Goal: Task Accomplishment & Management: Manage account settings

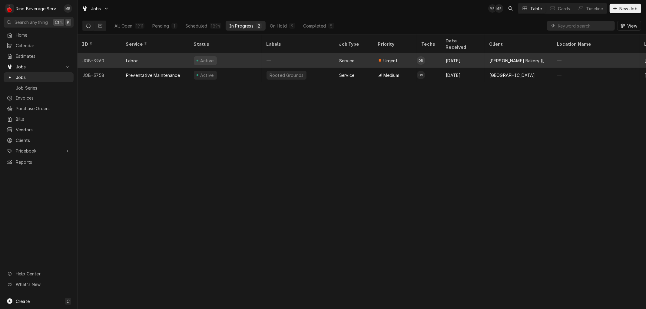
click at [249, 53] on div "Active" at bounding box center [225, 60] width 73 height 15
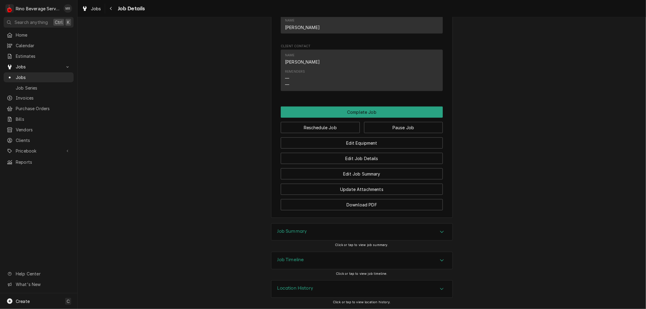
scroll to position [408, 0]
click at [322, 234] on div "Job Summary" at bounding box center [362, 232] width 181 height 17
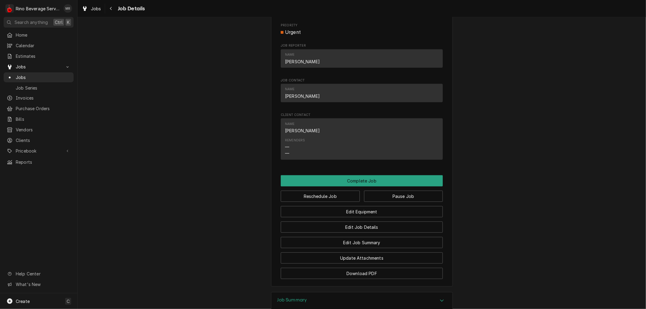
scroll to position [337, 0]
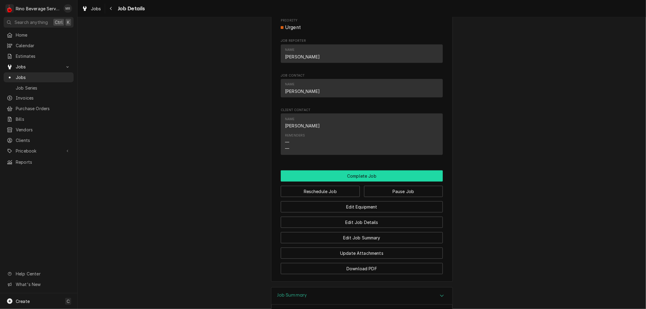
click at [345, 182] on button "Complete Job" at bounding box center [362, 176] width 162 height 11
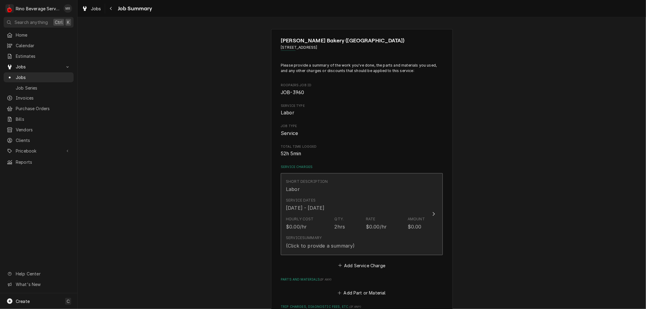
click at [365, 199] on div "Service Dates [DATE] - [DATE]" at bounding box center [355, 204] width 139 height 19
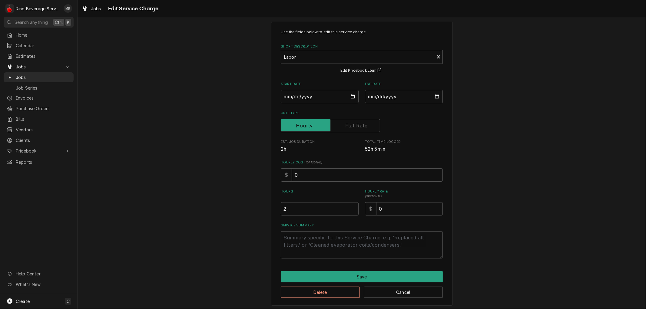
scroll to position [9, 0]
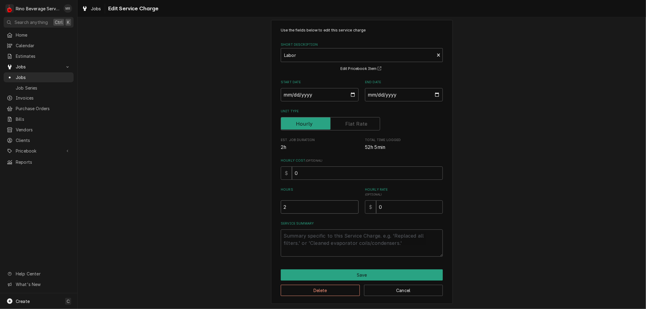
type textarea "x"
type input "1.5"
click at [352, 207] on input "1.5" at bounding box center [320, 207] width 78 height 13
click at [379, 207] on input "0" at bounding box center [409, 207] width 67 height 13
type textarea "x"
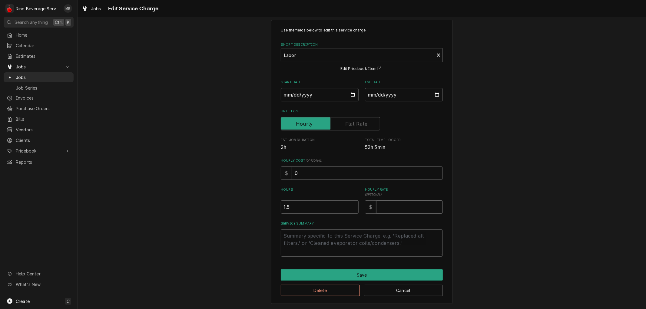
type textarea "x"
type input "9"
type textarea "x"
type input "95"
click at [320, 238] on textarea "Service Summary" at bounding box center [362, 243] width 162 height 27
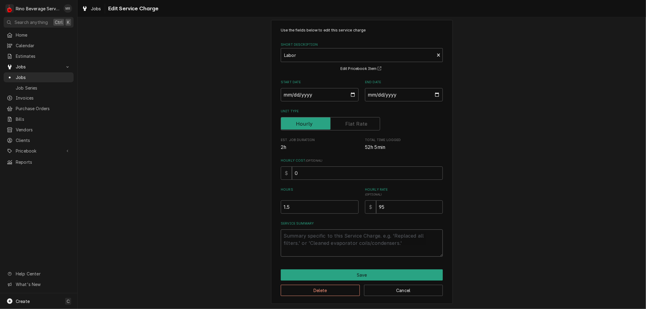
type textarea "x"
type textarea "R"
type textarea "x"
type textarea "Re"
type textarea "x"
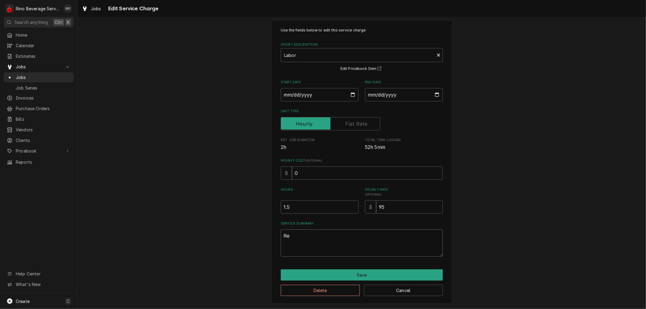
type textarea "Rei"
type textarea "x"
type textarea "Rein"
type textarea "x"
type textarea "Reins"
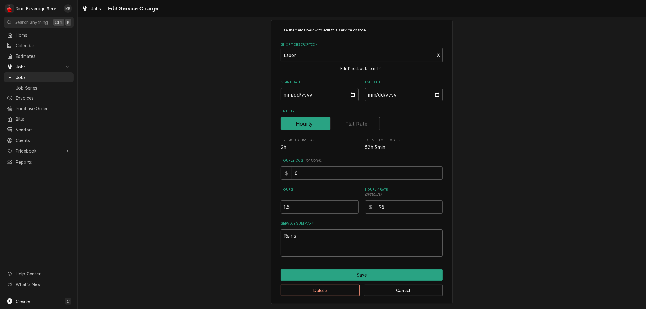
type textarea "x"
type textarea "Reinst"
type textarea "x"
type textarea "Reinsta"
type textarea "x"
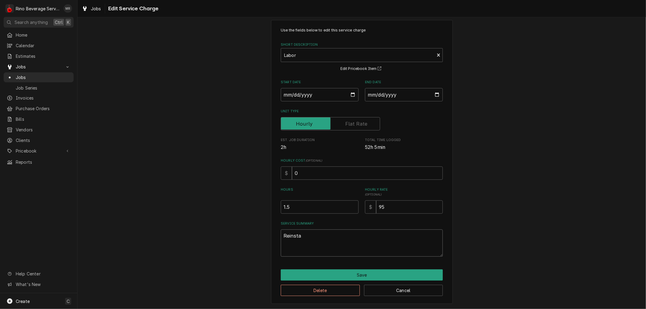
type textarea "Reinstal"
type textarea "x"
type textarea "Reinstall"
type textarea "x"
type textarea "Reinstalle"
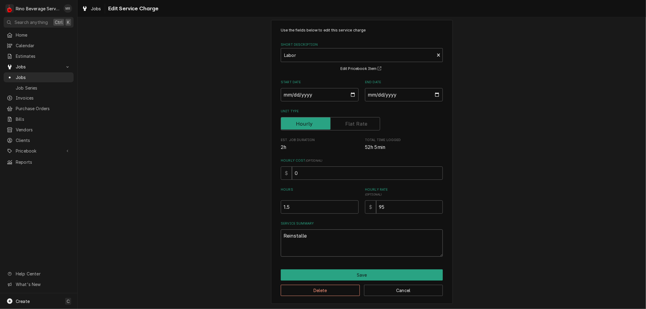
type textarea "x"
type textarea "Reinstalled"
type textarea "x"
type textarea "Reinstalled"
type textarea "x"
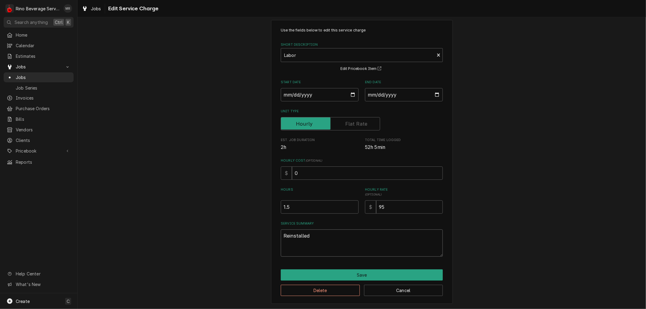
type textarea "Reinstalled c"
type textarea "x"
type textarea "Reinstalled co"
type textarea "x"
type textarea "Reinstalled cof"
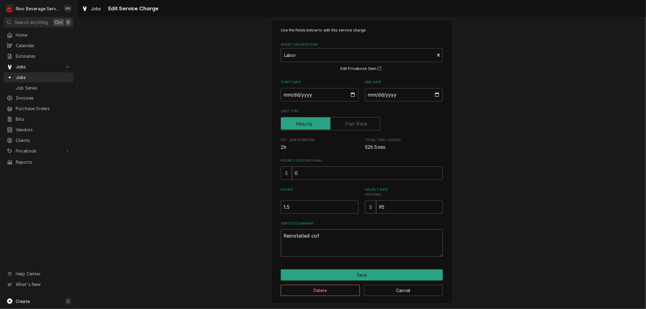
type textarea "x"
type textarea "Reinstalled coff"
type textarea "x"
type textarea "Reinstalled coffe"
type textarea "x"
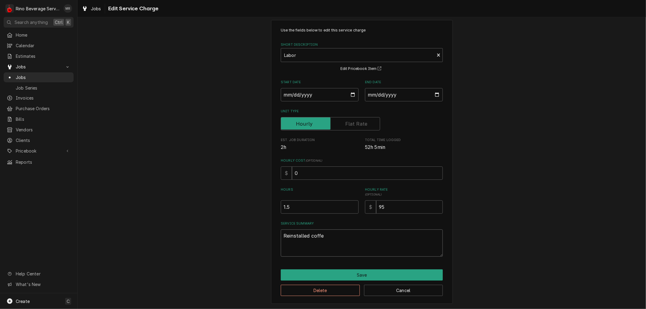
type textarea "Reinstalled coffee"
type textarea "x"
type textarea "Reinstalled coffee"
type textarea "x"
type textarea "Reinstalled coffee b"
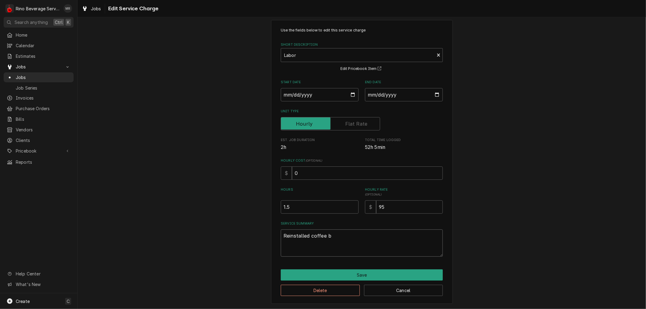
type textarea "x"
type textarea "Reinstalled coffee br"
type textarea "x"
type textarea "Reinstalled coffee bre"
type textarea "x"
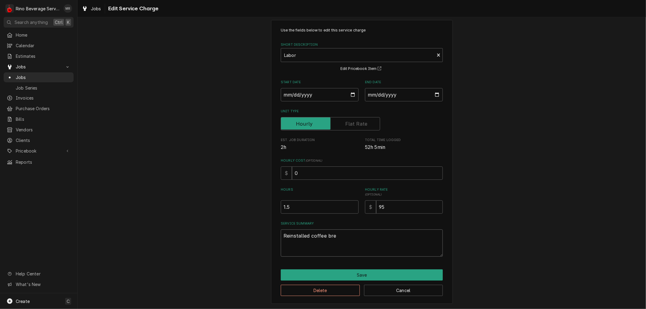
type textarea "Reinstalled coffee brew"
type textarea "x"
type textarea "Reinstalled coffee brewe"
type textarea "x"
type textarea "Reinstalled coffee brewer"
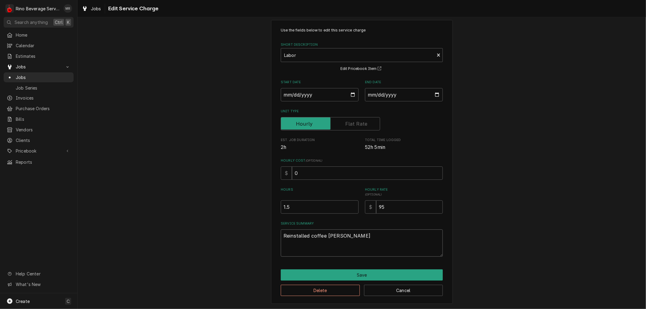
type textarea "x"
type textarea "Reinstalled coffee brewer"
type textarea "x"
type textarea "Reinstalled coffee brewer a"
type textarea "x"
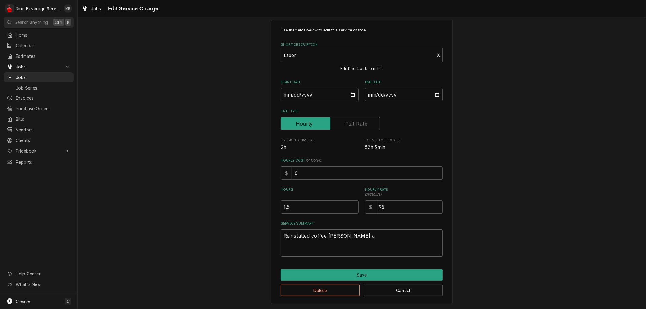
type textarea "Reinstalled coffee brewer an"
type textarea "x"
type textarea "Reinstalled coffee brewer and"
type textarea "x"
type textarea "Reinstalled coffee brewer and"
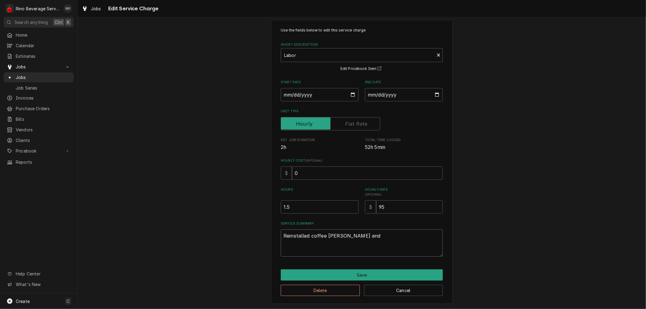
type textarea "x"
type textarea "Reinstalled coffee brewer and f"
type textarea "x"
type textarea "Reinstalled coffee brewer and fi"
type textarea "x"
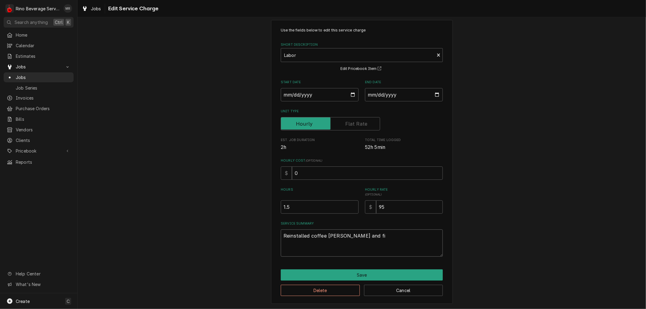
type textarea "Reinstalled coffee brewer and fil"
type textarea "x"
type textarea "Reinstalled coffee brewer and filt"
type textarea "x"
type textarea "Reinstalled coffee brewer and filtr"
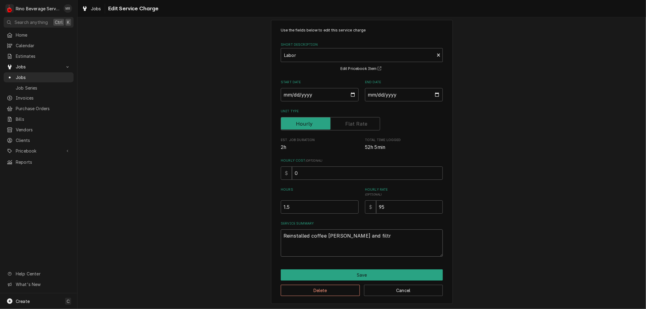
type textarea "x"
type textarea "Reinstalled coffee brewer and filtra"
type textarea "x"
type textarea "Reinstalled coffee brewer and filtrat"
type textarea "x"
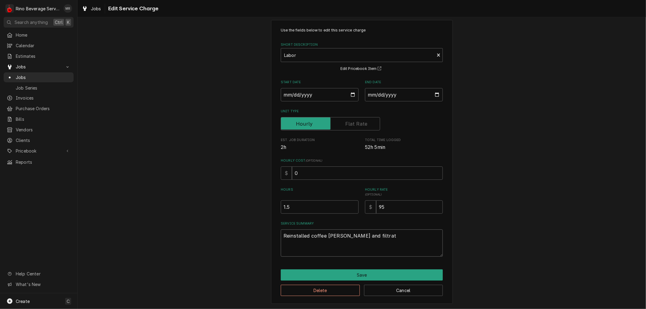
type textarea "Reinstalled coffee brewer and filtrati"
type textarea "x"
type textarea "Reinstalled coffee brewer and filtratio"
type textarea "x"
type textarea "Reinstalled coffee brewer and filtration"
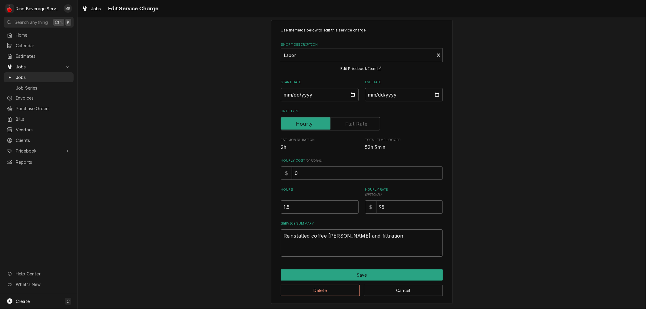
type textarea "x"
type textarea "Reinstalled coffee brewer and filtration."
type textarea "x"
type textarea "Reinstalled coffee brewer and filtration."
type textarea "x"
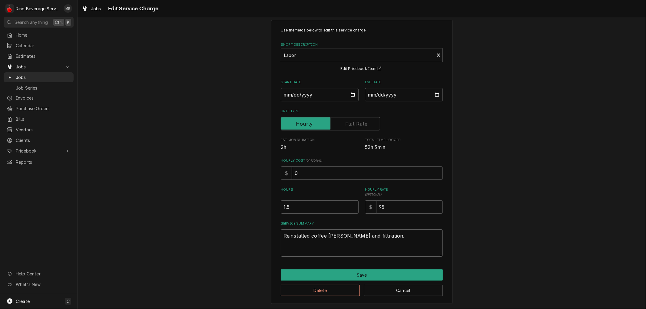
type textarea "Reinstalled coffee brewer and filtration. T"
type textarea "x"
type textarea "Reinstalled coffee brewer and filtration. Te"
type textarea "x"
type textarea "Reinstalled coffee brewer and filtration. Tes"
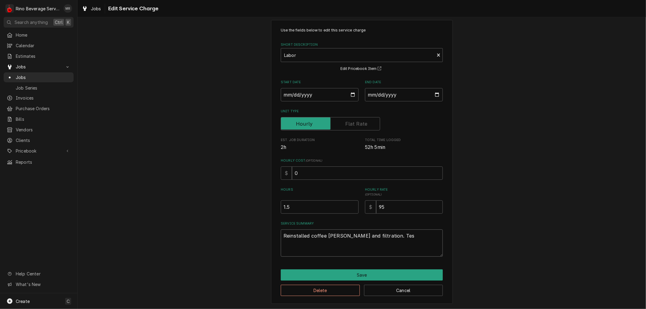
type textarea "x"
type textarea "Reinstalled coffee brewer and filtration. Test"
type textarea "x"
type textarea "Reinstalled coffee brewer and filtration. Teste"
type textarea "x"
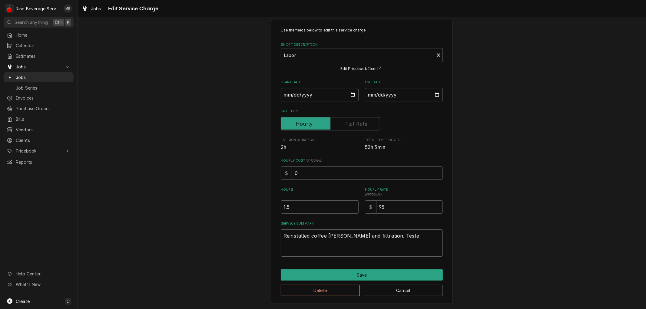
type textarea "Reinstalled coffee brewer and filtration. Tested"
type textarea "x"
type textarea "Reinstalled coffee [PERSON_NAME] and filtration. Tested."
click at [359, 274] on button "Save" at bounding box center [362, 275] width 162 height 11
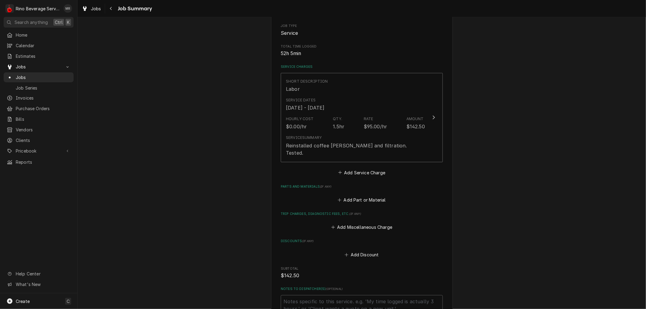
scroll to position [67, 0]
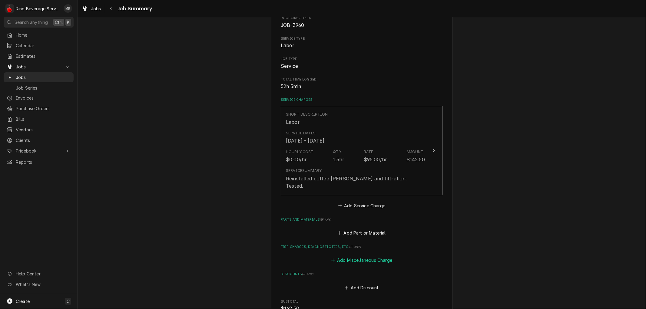
click at [340, 256] on button "Add Miscellaneous Charge" at bounding box center [361, 260] width 63 height 8
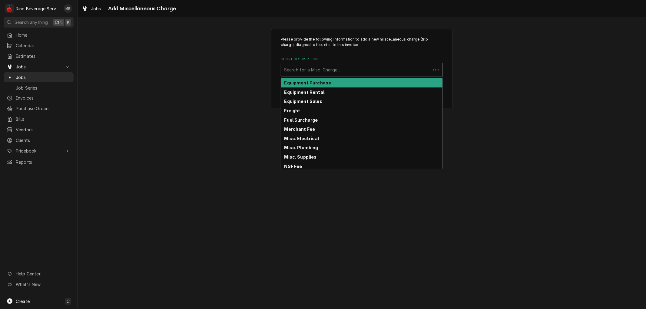
click at [387, 71] on div "Short Description" at bounding box center [355, 70] width 143 height 11
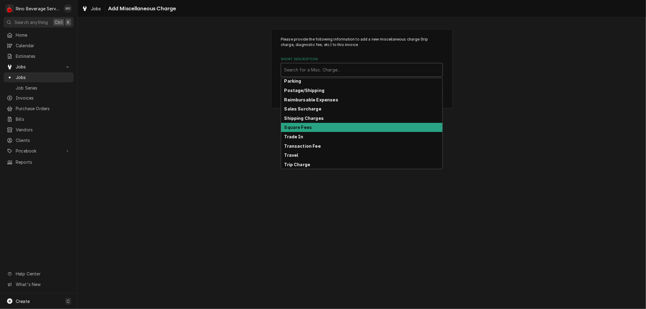
scroll to position [95, 0]
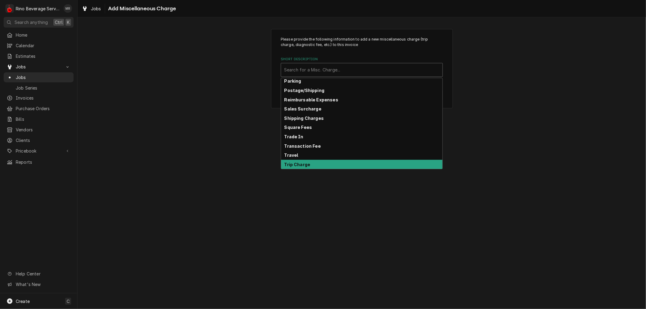
click at [364, 163] on div "Trip Charge" at bounding box center [362, 164] width 162 height 9
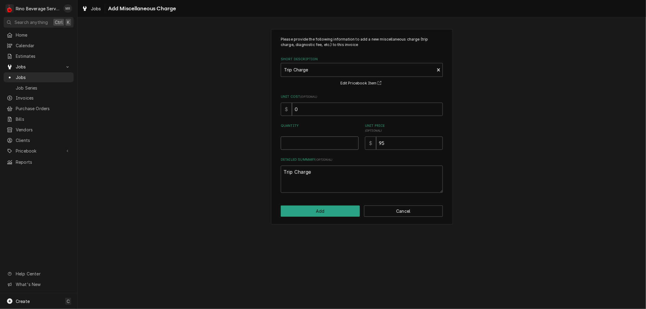
type textarea "x"
type input "0.5"
click at [353, 142] on input "0.5" at bounding box center [320, 143] width 78 height 13
click at [334, 210] on button "Add" at bounding box center [320, 211] width 79 height 11
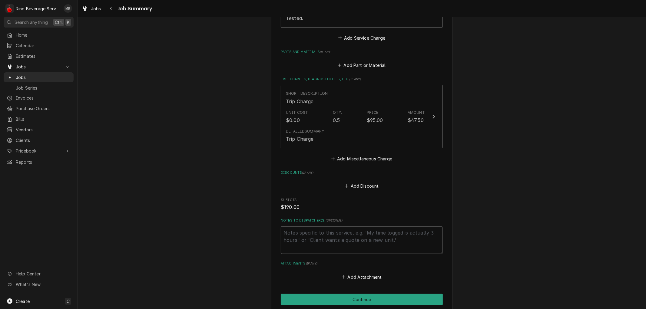
scroll to position [235, 0]
click at [367, 155] on button "Add Miscellaneous Charge" at bounding box center [361, 159] width 63 height 8
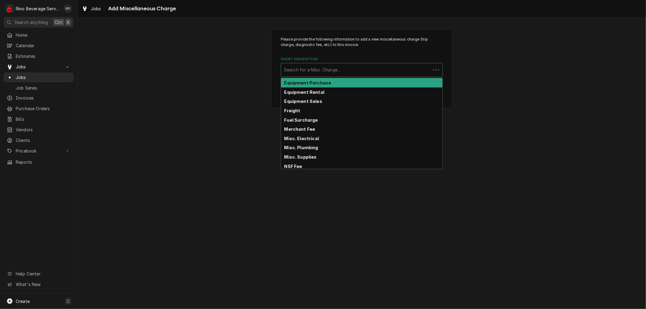
click at [349, 69] on div "Short Description" at bounding box center [355, 70] width 143 height 11
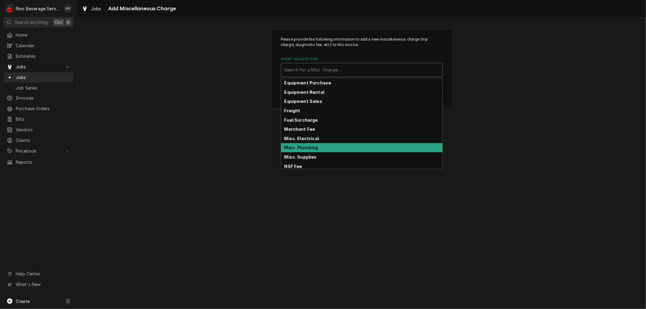
click at [361, 148] on div "Misc. Plumbing" at bounding box center [362, 147] width 162 height 9
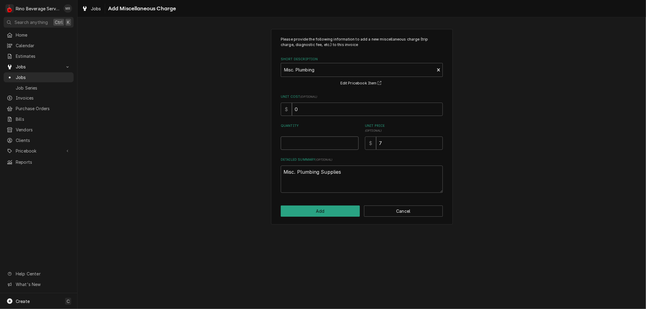
type textarea "x"
type input "0.5"
click at [352, 142] on input "0.5" at bounding box center [320, 143] width 78 height 13
type textarea "x"
type input "1"
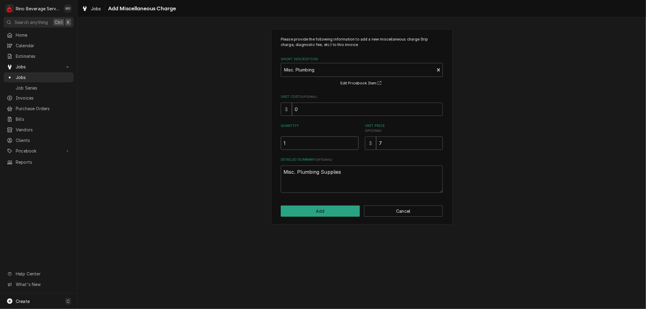
click at [352, 142] on input "1" at bounding box center [320, 143] width 78 height 13
type textarea "x"
type input "1.5"
click at [352, 142] on input "1.5" at bounding box center [320, 143] width 78 height 13
type textarea "x"
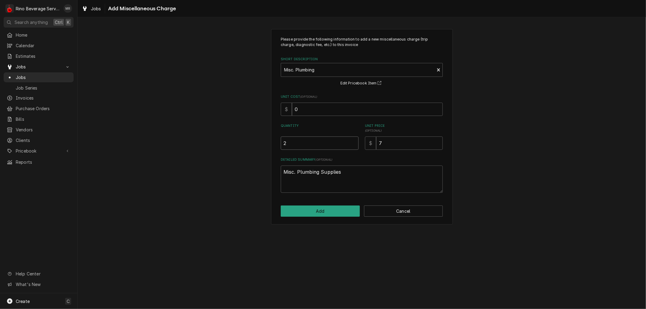
type input "2"
click at [352, 142] on input "2" at bounding box center [320, 143] width 78 height 13
type textarea "x"
type input "2.5"
click at [353, 141] on input "2.5" at bounding box center [320, 143] width 78 height 13
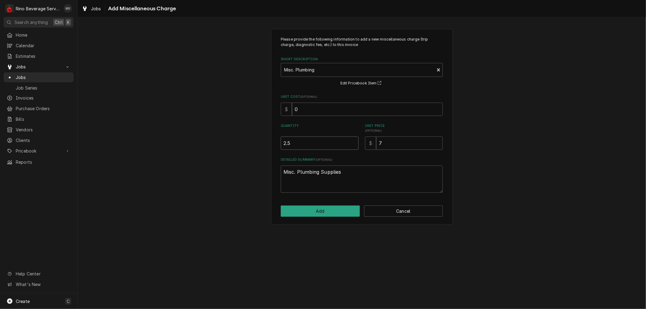
type textarea "x"
type input "3"
click at [353, 141] on input "3" at bounding box center [320, 143] width 78 height 13
click at [322, 210] on button "Add" at bounding box center [320, 211] width 79 height 11
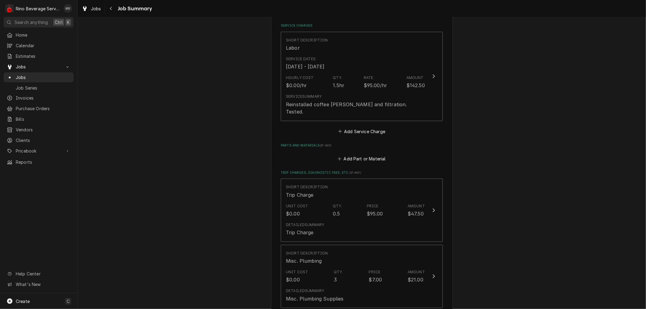
scroll to position [129, 0]
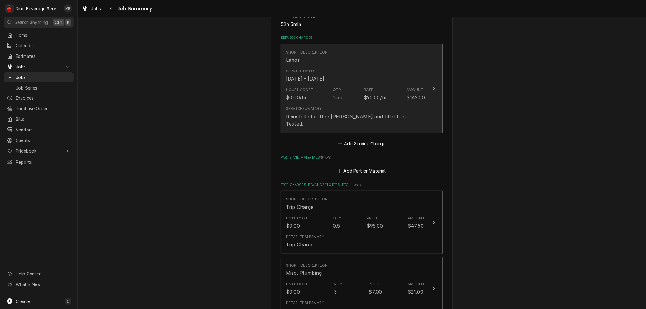
click at [313, 111] on div "Service Summary" at bounding box center [304, 108] width 36 height 5
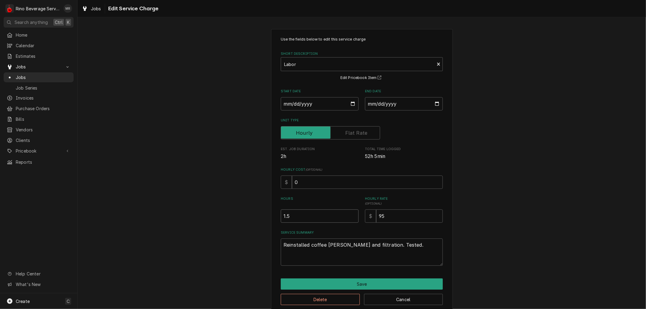
click at [284, 216] on input "1.5" at bounding box center [320, 216] width 78 height 13
type textarea "x"
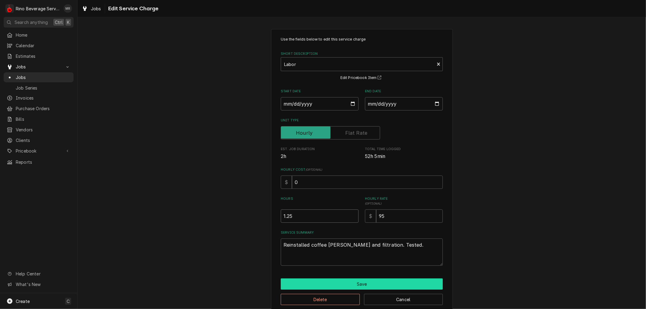
type input "1.25"
click at [352, 283] on button "Save" at bounding box center [362, 284] width 162 height 11
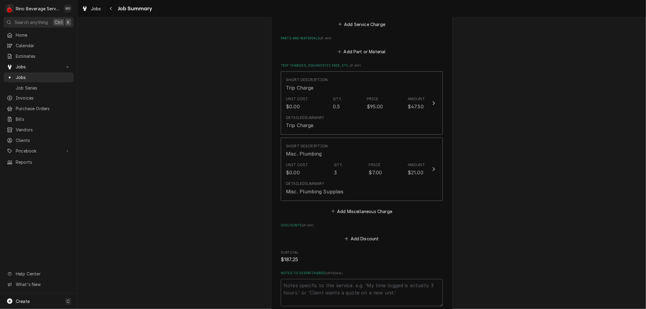
scroll to position [332, 0]
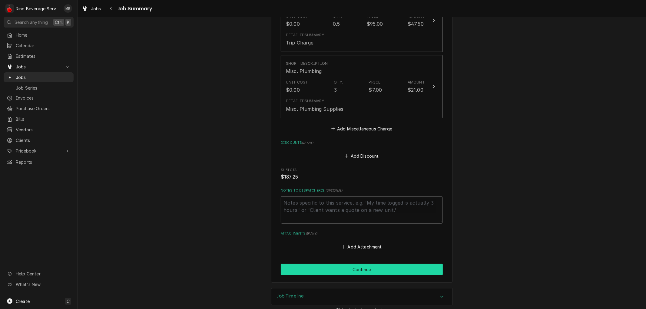
click at [352, 264] on button "Continue" at bounding box center [362, 269] width 162 height 11
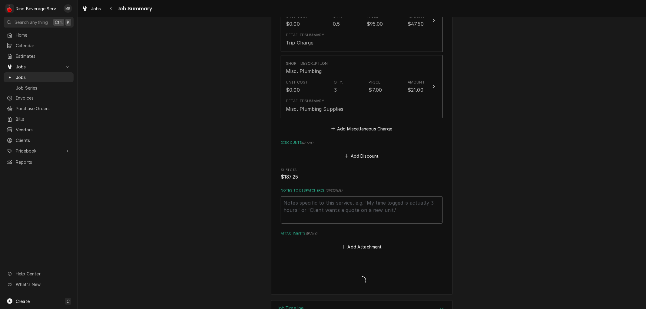
type textarea "x"
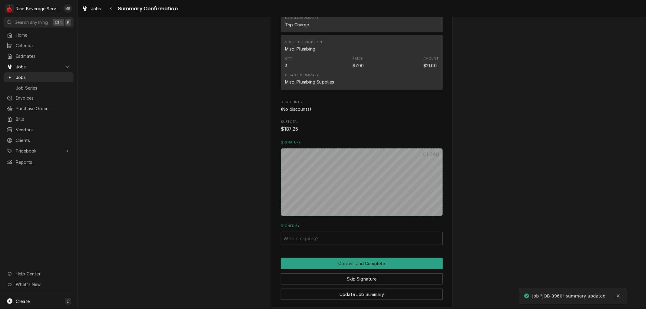
scroll to position [332, 0]
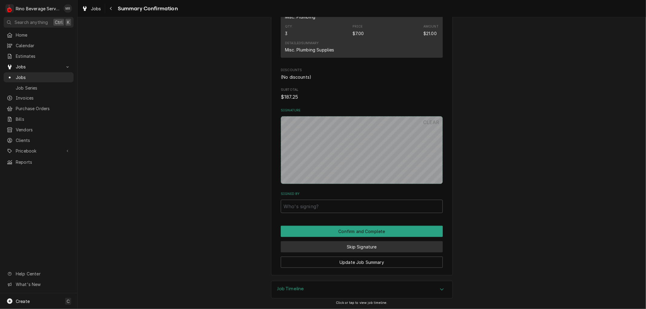
click at [344, 245] on button "Skip Signature" at bounding box center [362, 247] width 162 height 11
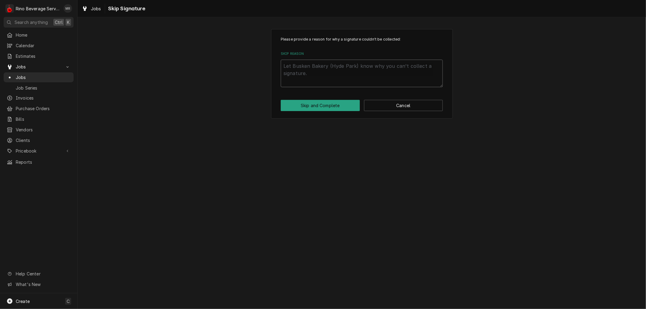
click at [347, 73] on textarea "Skip Reason" at bounding box center [362, 73] width 162 height 27
type textarea "x"
type textarea "n"
type textarea "x"
type textarea "no"
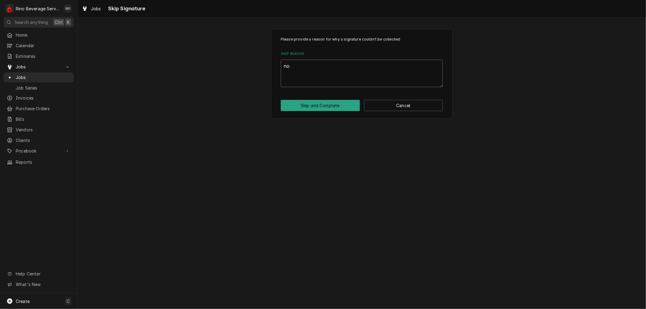
type textarea "x"
type textarea "non"
type textarea "x"
type textarea "none"
click at [344, 104] on button "Skip and Complete" at bounding box center [320, 105] width 79 height 11
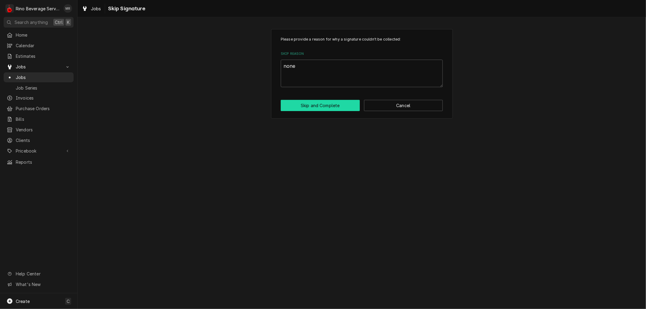
type textarea "x"
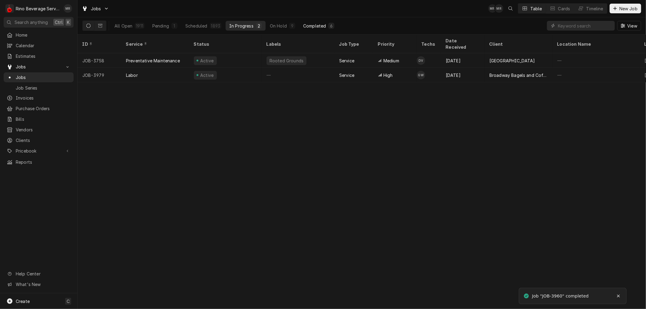
click at [321, 27] on div "Completed" at bounding box center [314, 26] width 23 height 6
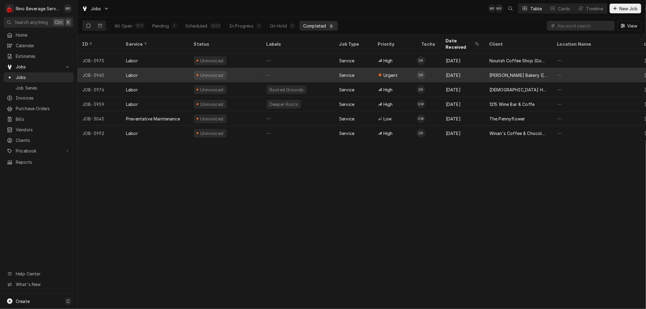
click at [322, 68] on div "—" at bounding box center [298, 75] width 73 height 15
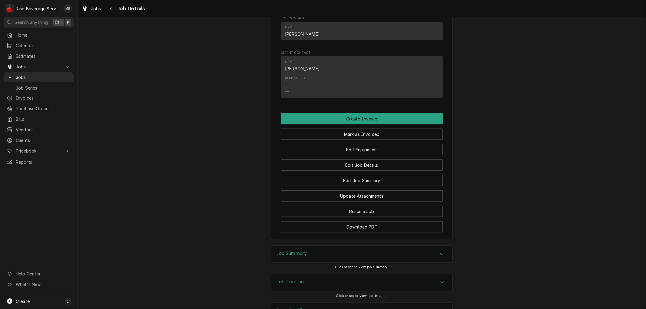
scroll to position [423, 0]
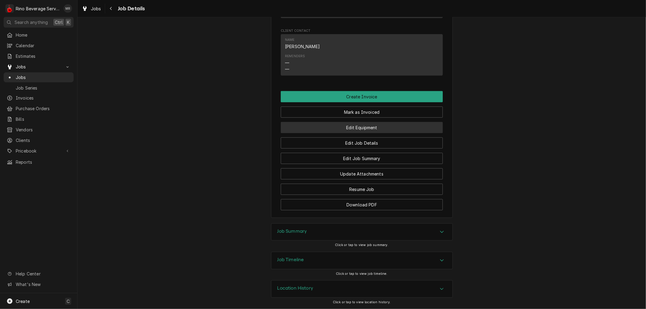
click at [353, 125] on button "Edit Equipment" at bounding box center [362, 127] width 162 height 11
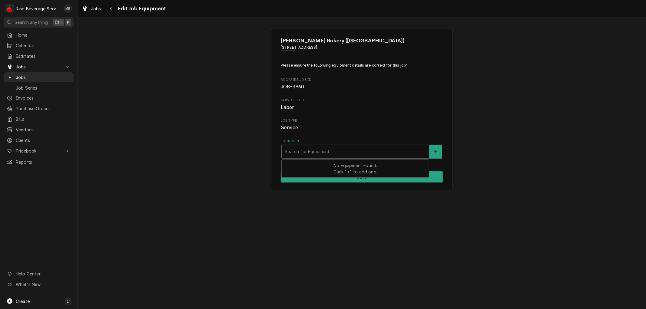
click at [382, 150] on div "Equipment" at bounding box center [355, 151] width 141 height 11
click at [394, 118] on div "Please ensure the following equipment details are correct for this job: Roopair…" at bounding box center [362, 111] width 162 height 96
click at [435, 152] on icon "Create New Equipment" at bounding box center [436, 152] width 4 height 4
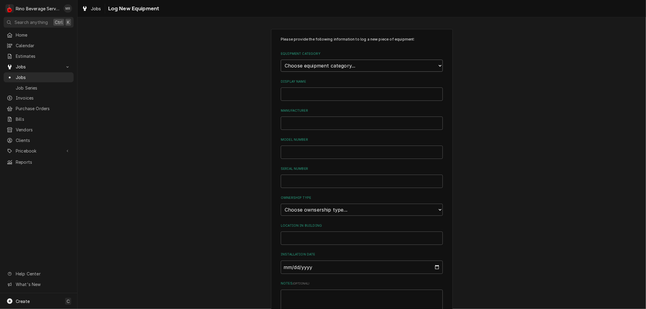
click at [370, 66] on select "Choose equipment category... Refrigeration Beverage Equipment Other" at bounding box center [362, 66] width 162 height 12
select select "9"
click at [281, 60] on select "Choose equipment category... Refrigeration Beverage Equipment Other" at bounding box center [362, 66] width 162 height 12
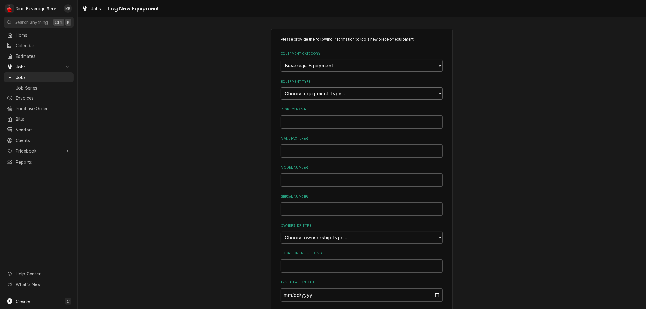
click at [360, 92] on select "Choose equipment type... Bar Blender Coffee Grinder Coffee Maker Coffee Urn Fro…" at bounding box center [362, 94] width 162 height 12
select select "79"
click at [281, 88] on select "Choose equipment type... Bar Blender Coffee Grinder Coffee Maker Coffee Urn Fro…" at bounding box center [362, 94] width 162 height 12
click at [342, 122] on input "Display Name" at bounding box center [362, 121] width 162 height 13
type input "[PERSON_NAME]"
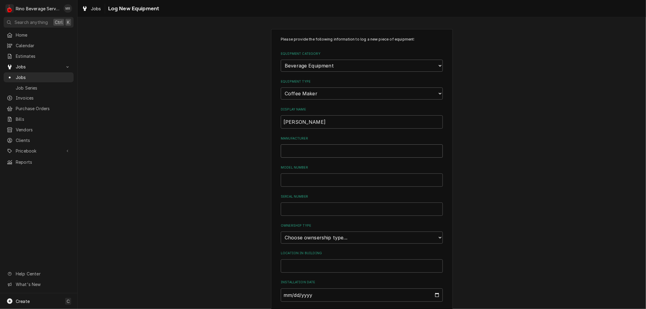
click at [337, 147] on input "Manufacturer" at bounding box center [362, 151] width 162 height 13
type input "[PERSON_NAME]"
type input "ITCB"
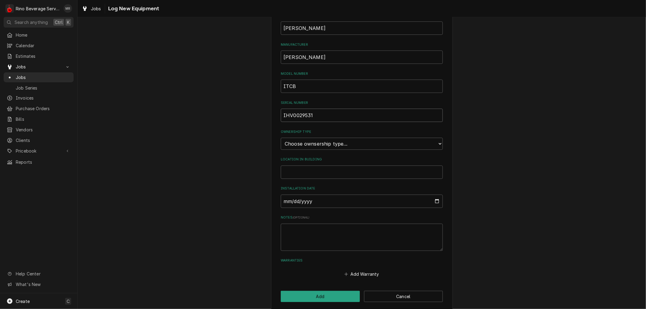
scroll to position [97, 0]
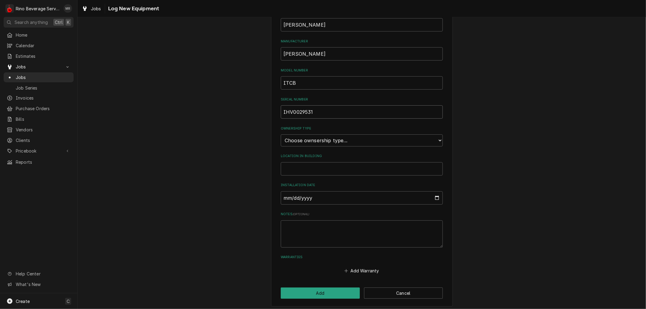
type input "IHV0029531"
click at [428, 139] on select "Choose ownsership type... Unknown Owned Leased Rented" at bounding box center [362, 141] width 162 height 12
select select "1"
click at [281, 135] on select "Choose ownsership type... Unknown Owned Leased Rented" at bounding box center [362, 141] width 162 height 12
click at [435, 195] on input "Installation Date" at bounding box center [362, 198] width 162 height 13
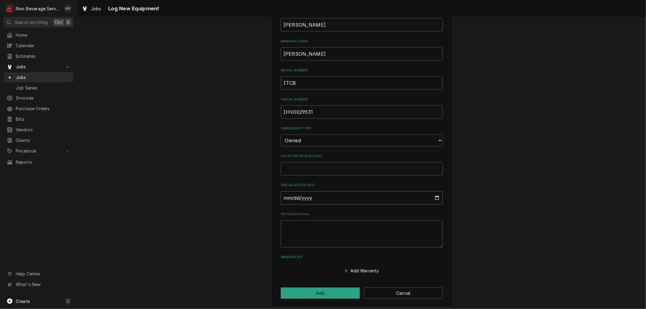
type input "2025-06-15"
click at [343, 290] on button "Add" at bounding box center [320, 293] width 79 height 11
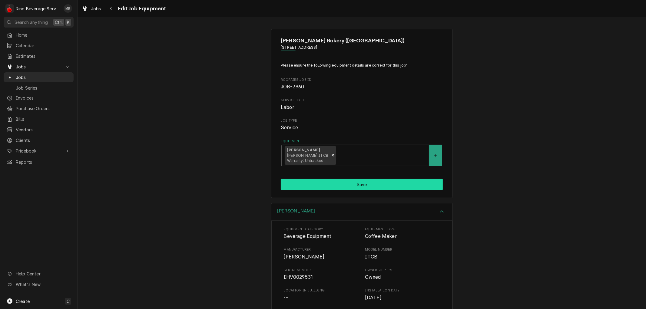
click at [355, 184] on button "Save" at bounding box center [362, 184] width 162 height 11
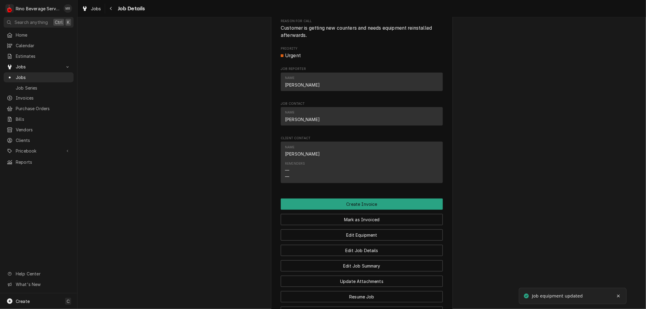
scroll to position [370, 0]
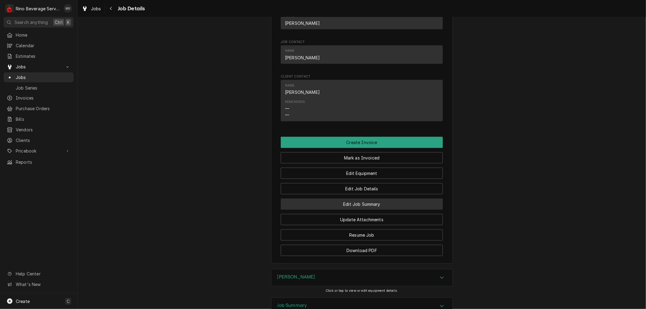
click at [329, 210] on button "Edit Job Summary" at bounding box center [362, 204] width 162 height 11
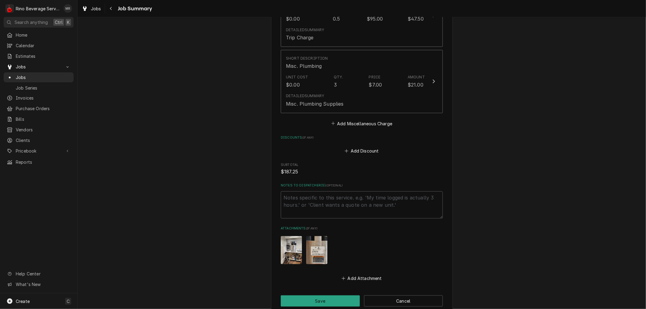
scroll to position [370, 0]
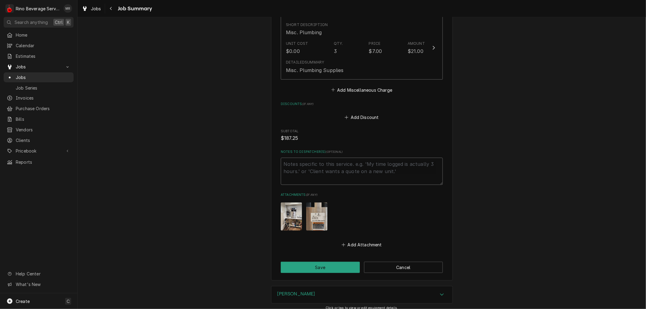
click at [309, 158] on textarea "Notes to Dispatcher(s) ( optional )" at bounding box center [362, 171] width 162 height 27
type textarea "x"
type textarea "W"
type textarea "x"
type textarea "We"
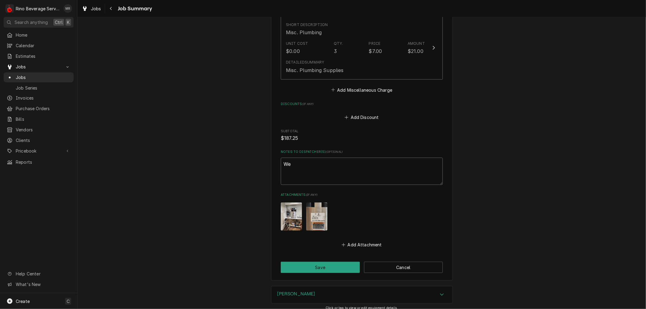
type textarea "x"
type textarea "We"
type textarea "x"
type textarea "We a"
type textarea "x"
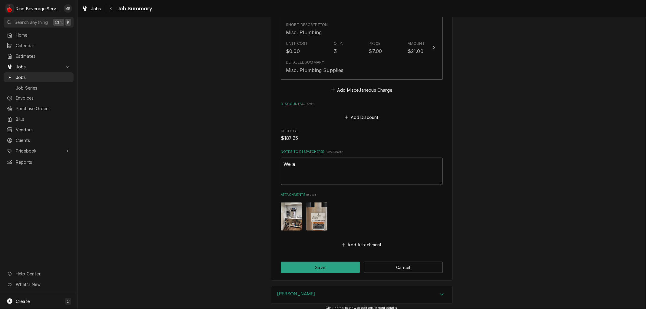
type textarea "We ar"
type textarea "x"
type textarea "We are"
type textarea "x"
type textarea "We are"
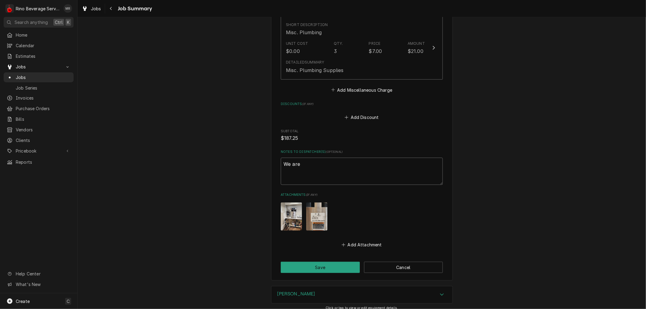
type textarea "x"
type textarea "We are c"
type textarea "x"
type textarea "We are ch"
type textarea "x"
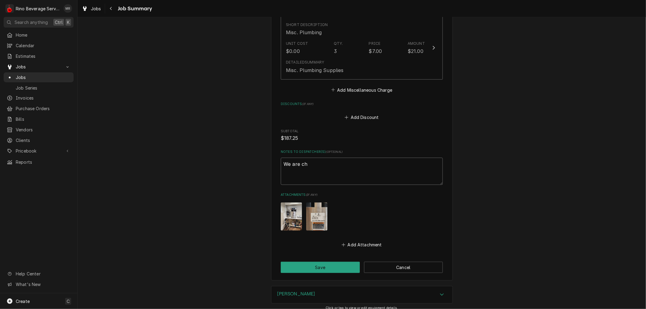
type textarea "We are cha"
type textarea "x"
type textarea "We are char"
type textarea "x"
type textarea "We are charg"
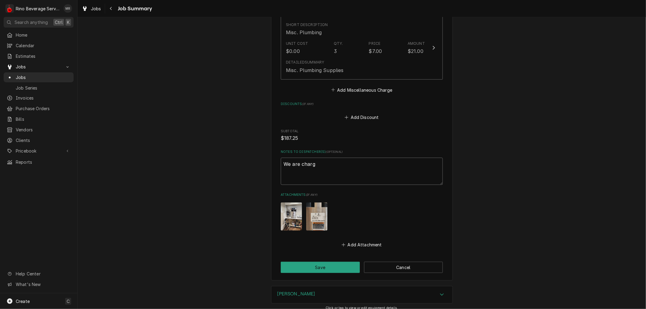
type textarea "x"
type textarea "We are chargi"
type textarea "x"
type textarea "We are chargin"
type textarea "x"
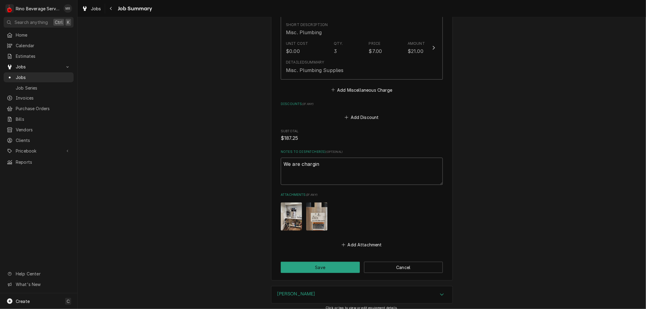
type textarea "We are charging"
type textarea "x"
type textarea "We are charging"
type textarea "x"
type textarea "We are charging B"
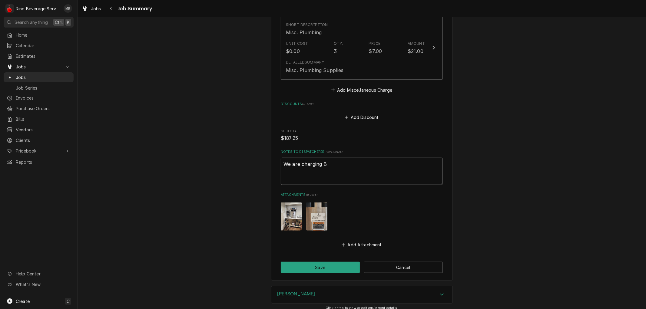
type textarea "x"
type textarea "We are charging Bu"
type textarea "x"
type textarea "We are charging Bus"
type textarea "x"
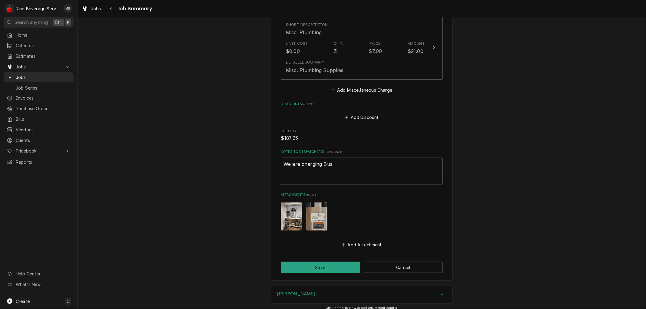
type textarea "We are charging Busk"
type textarea "x"
type textarea "We are charging Buske"
type textarea "x"
type textarea "We are charging Busken"
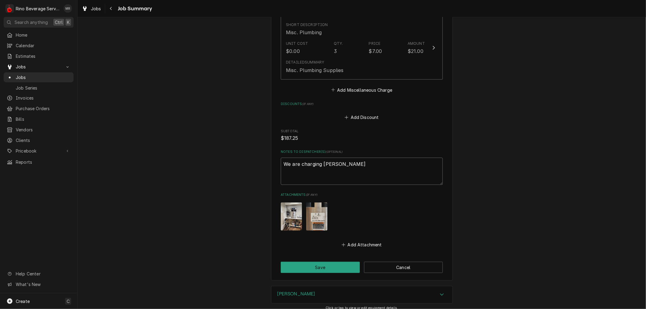
type textarea "x"
type textarea "We are charging Busken"
type textarea "x"
type textarea "We are charging Busken f"
type textarea "x"
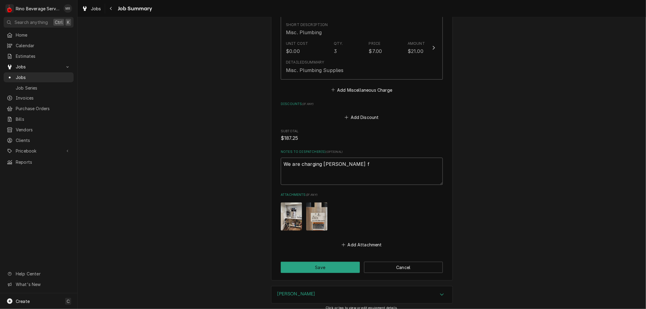
type textarea "We are charging Busken fo"
type textarea "x"
type textarea "We are charging Busken for"
type textarea "x"
type textarea "We are charging Busken for"
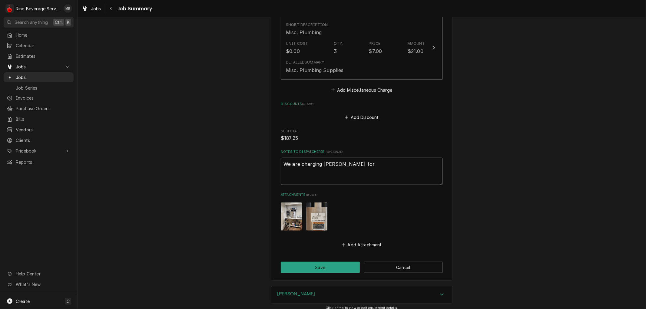
type textarea "x"
type textarea "We are charging Busken for t"
type textarea "x"
type textarea "We are charging Busken for th"
type textarea "x"
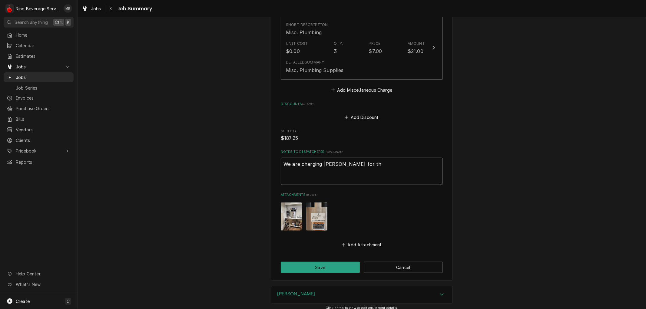
type textarea "We are charging Busken for thi"
type textarea "x"
type textarea "We are charging Busken for this"
type textarea "x"
type textarea "We are charging Busken for this."
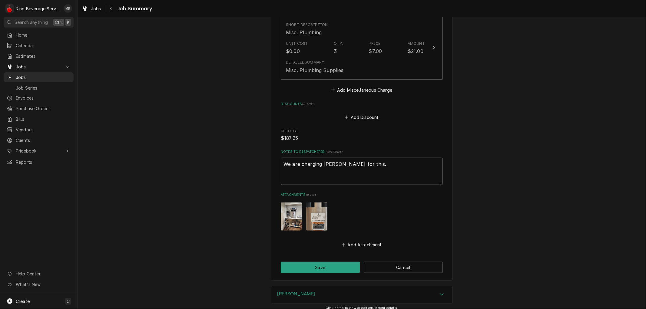
type textarea "x"
type textarea "We are charging Busken for this."
type textarea "x"
type textarea "We are charging Busken for this. d"
type textarea "x"
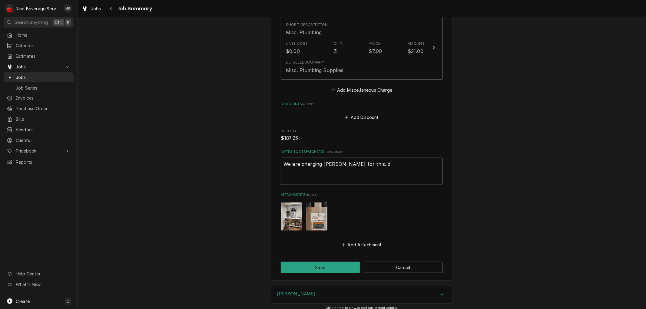
type textarea "We are charging Busken for this. da"
type textarea "x"
type textarea "We are charging Busken for this. dan"
type textarea "x"
type textarea "We are charging Busken for this. dan@"
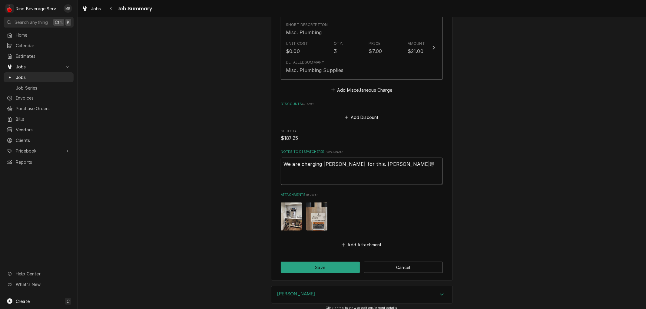
type textarea "x"
type textarea "We are charging Busken for this. dan@b"
type textarea "x"
type textarea "We are charging Busken for this. dan@bu"
type textarea "x"
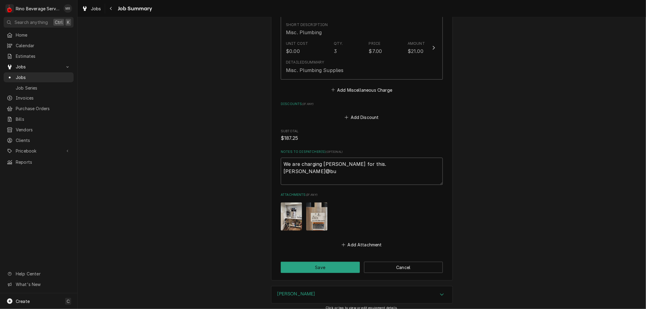
type textarea "We are charging Busken for this. dan@bus"
type textarea "x"
type textarea "We are charging Busken for this. dan@busk"
type textarea "x"
type textarea "We are charging Busken for this. dan@buske"
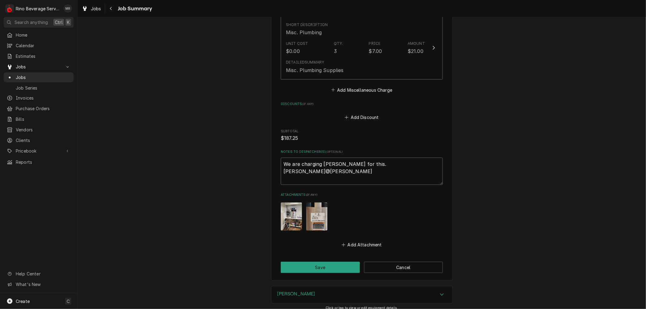
type textarea "x"
type textarea "We are charging Busken for this. dan@busken"
type textarea "x"
type textarea "We are charging Busken for this. dan@busken."
type textarea "x"
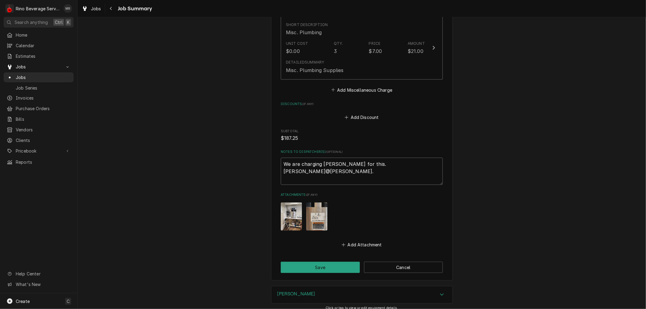
type textarea "We are charging Busken for this. dan@busken.c"
type textarea "x"
type textarea "We are charging Busken for this. dan@busken.co"
type textarea "x"
type textarea "We are charging Busken for this. dan@busken.com"
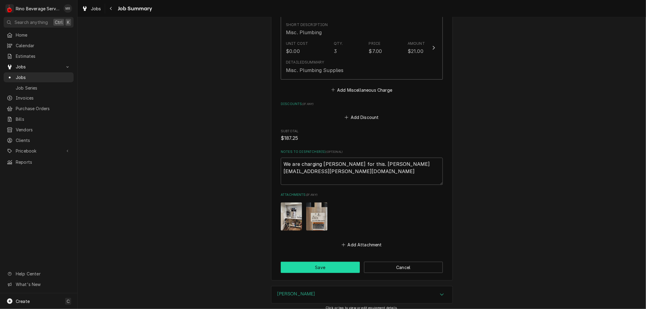
click at [325, 262] on button "Save" at bounding box center [320, 267] width 79 height 11
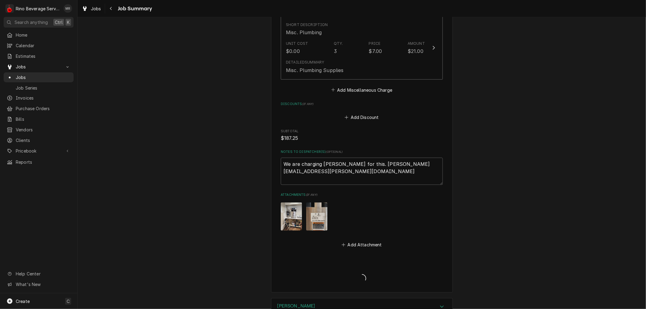
type textarea "x"
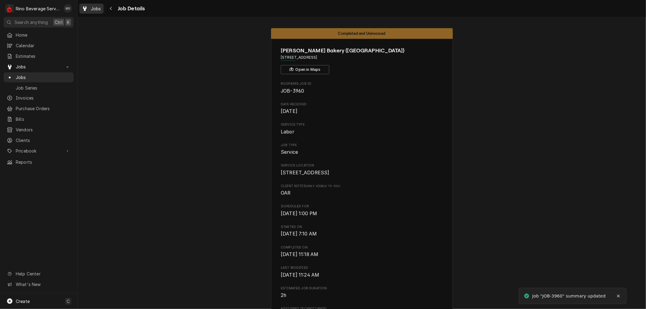
click at [98, 10] on span "Jobs" at bounding box center [96, 8] width 10 height 6
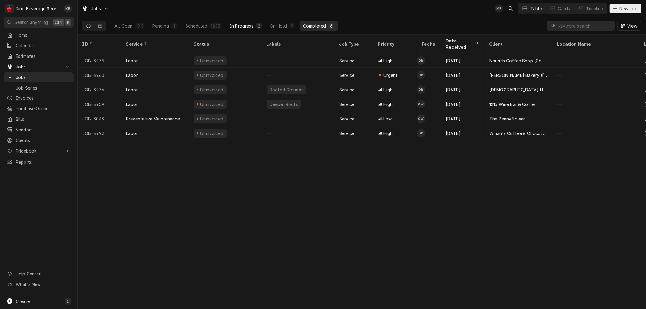
click at [246, 25] on div "In Progress" at bounding box center [241, 26] width 24 height 6
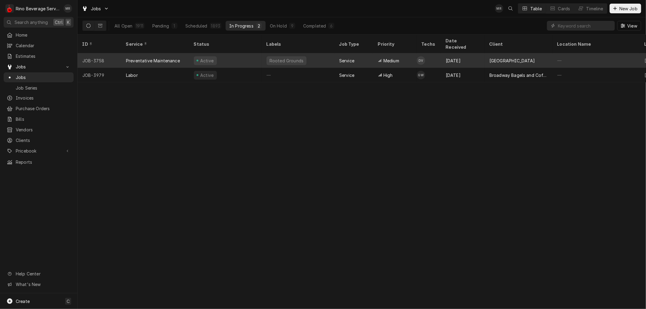
click at [233, 54] on div "Active" at bounding box center [225, 60] width 73 height 15
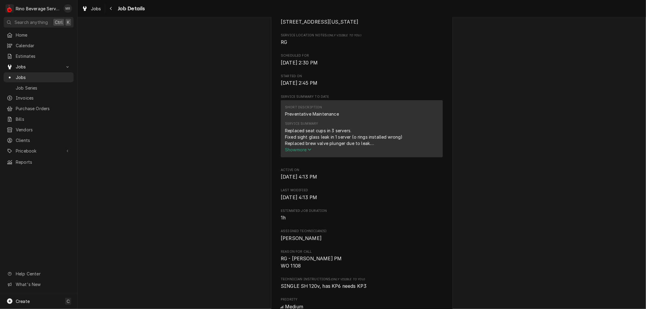
scroll to position [202, 0]
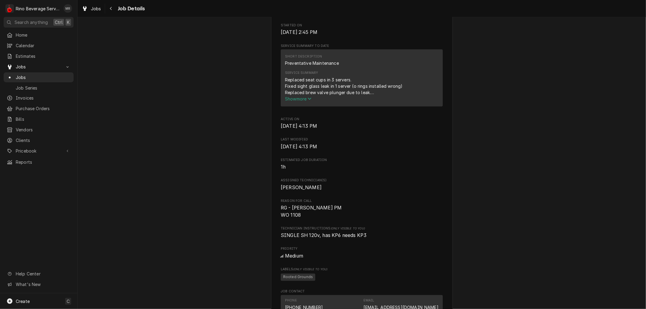
click at [296, 102] on span "Show more" at bounding box center [298, 98] width 27 height 5
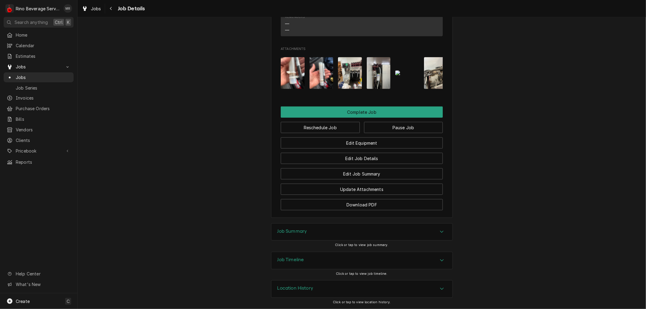
scroll to position [626, 0]
click at [316, 174] on button "Edit Job Summary" at bounding box center [362, 173] width 162 height 11
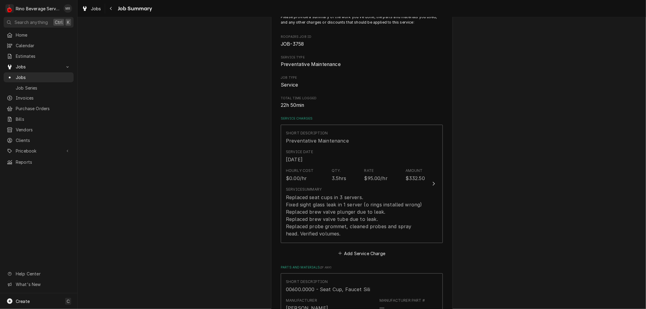
scroll to position [67, 0]
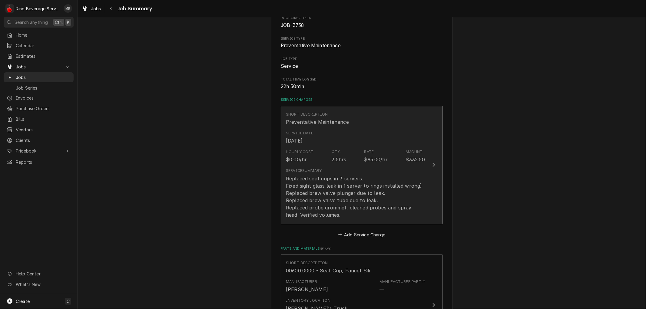
click at [326, 154] on div "Hourly Cost $0.00/hr Qty. 3.5hrs Rate $95.00/hr Amount $332.50" at bounding box center [355, 156] width 139 height 19
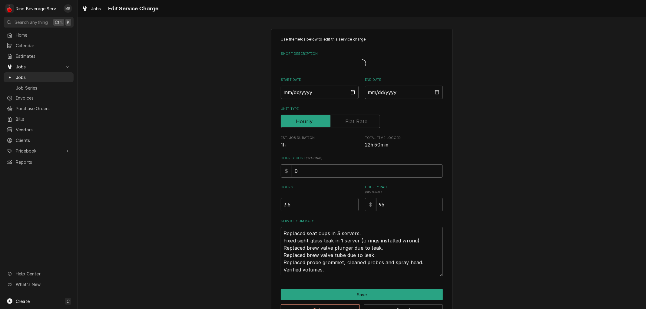
type textarea "x"
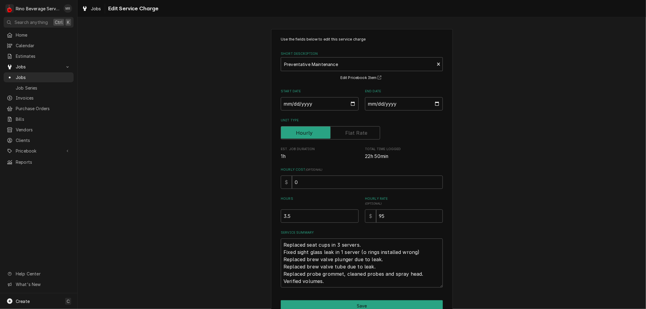
click at [362, 133] on label "Unit Type" at bounding box center [330, 132] width 99 height 13
click at [362, 133] on input "Unit Type" at bounding box center [331, 132] width 94 height 13
checkbox input "true"
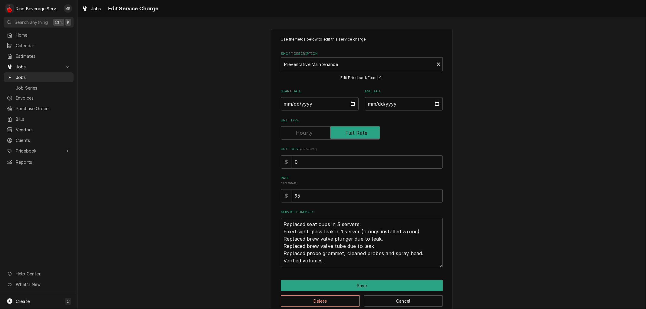
click at [295, 195] on input "95" at bounding box center [367, 195] width 151 height 13
type textarea "x"
type input "5"
type textarea "x"
type input "75"
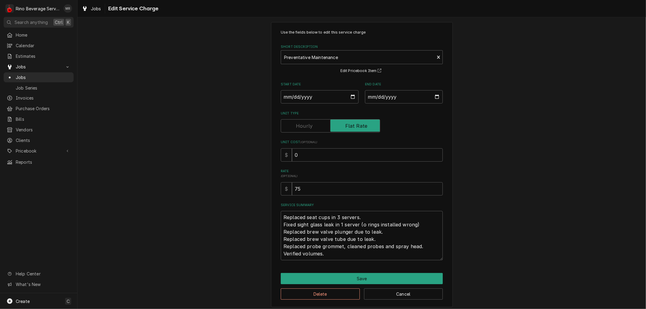
scroll to position [10, 0]
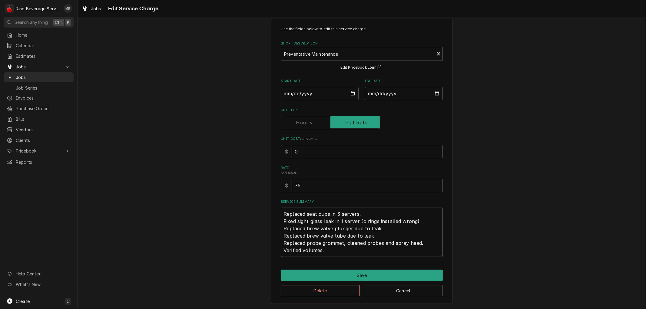
drag, startPoint x: 281, startPoint y: 221, endPoint x: 342, endPoint y: 245, distance: 65.3
click at [342, 245] on textarea "Replaced seat cups in 3 servers. Fixed sight glass leak in 1 server (o rings in…" at bounding box center [362, 232] width 162 height 49
type textarea "x"
type textarea "Replaced seat cups in 3 servers. cleaned probes and spray head. Verified volume…"
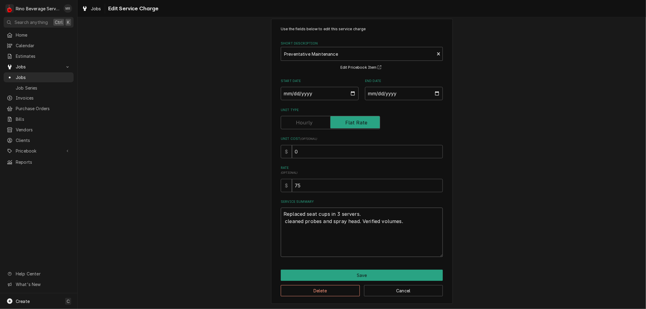
scroll to position [0, 0]
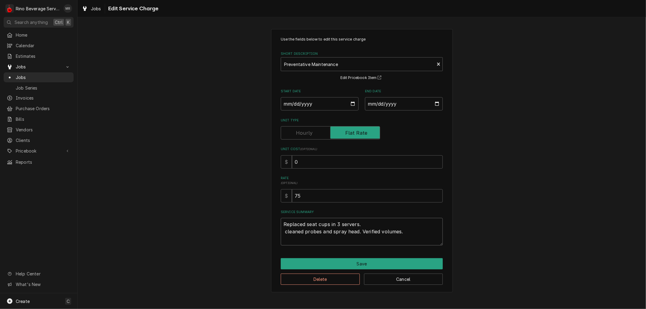
click at [284, 224] on textarea "Replaced seat cups in 3 servers. cleaned probes and spray head. Verified volume…" at bounding box center [362, 231] width 162 height 27
type textarea "x"
type textarea "Replaced seat cups in 3 servers. cleaned probes and spray head. Verified volume…"
type textarea "x"
type textarea "P Replaced seat cups in 3 servers. cleaned probes and spray head. Verified volu…"
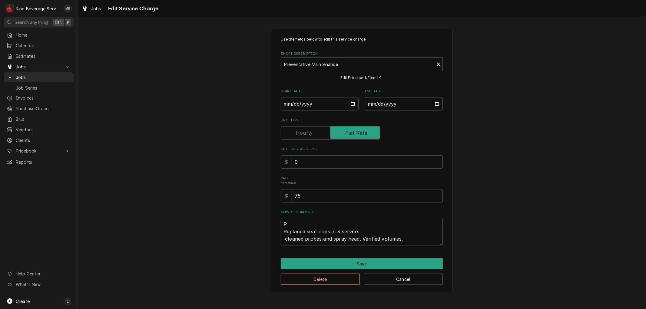
type textarea "x"
type textarea "Pe Replaced seat cups in 3 servers. cleaned probes and spray head. Verified vol…"
type textarea "x"
type textarea "Per Replaced seat cups in 3 servers. cleaned probes and spray head. Verified vo…"
type textarea "x"
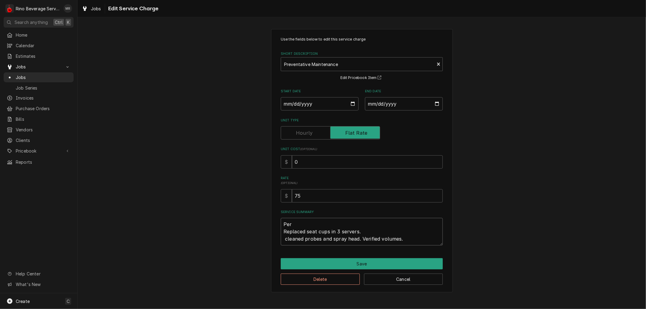
type textarea "Perf Replaced seat cups in 3 servers. cleaned probes and spray head. Verified v…"
type textarea "x"
type textarea "Perfo Replaced seat cups in 3 servers. cleaned probes and spray head. Verified …"
type textarea "x"
type textarea "Perfor Replaced seat cups in 3 servers. cleaned probes and spray head. Verified…"
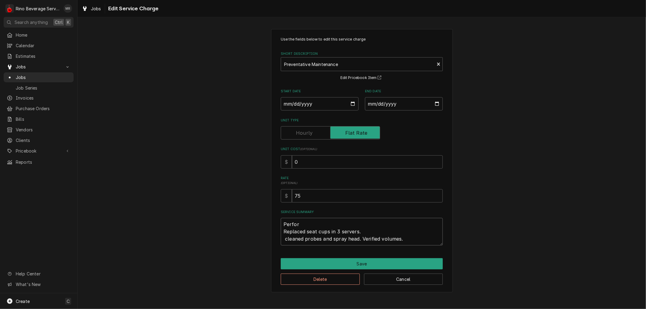
type textarea "x"
type textarea "Perform Replaced seat cups in 3 servers. cleaned probes and spray head. Verifie…"
type textarea "x"
type textarea "Performe Replaced seat cups in 3 servers. cleaned probes and spray head. Verifi…"
type textarea "x"
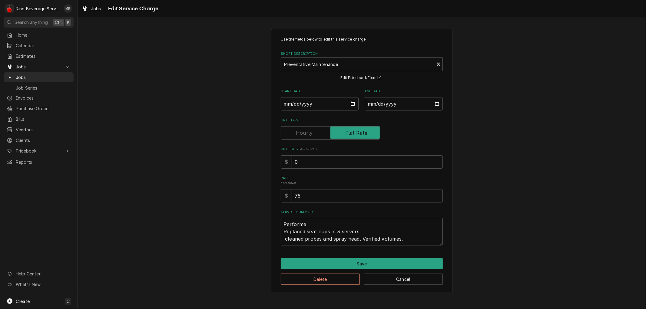
type textarea "Performed Replaced seat cups in 3 servers. cleaned probes and spray head. Verif…"
type textarea "x"
type textarea "Performed Replaced seat cups in 3 servers. cleaned probes and spray head. Verif…"
type textarea "x"
type textarea "Performed P Replaced seat cups in 3 servers. cleaned probes and spray head. Ver…"
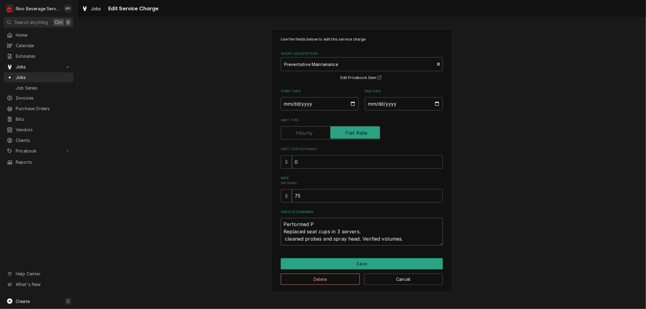
type textarea "x"
type textarea "Performed PM Replaced seat cups in 3 servers. cleaned probes and spray head. Ve…"
type textarea "x"
type textarea "Performed PM Replaced seat cups in 3 servers. cleaned probes and spray head. Ve…"
type textarea "x"
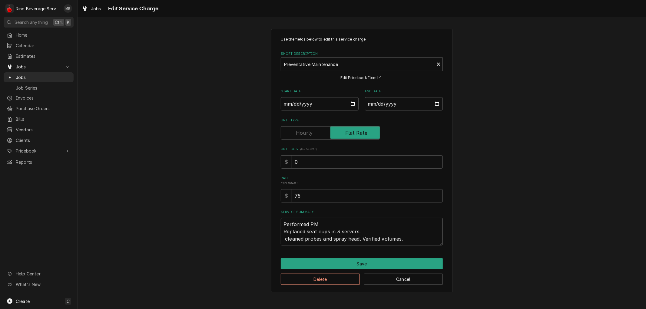
type textarea "Performed PM a Replaced seat cups in 3 servers. cleaned probes and spray head. …"
type textarea "x"
type textarea "Performed PM an Replaced seat cups in 3 servers. cleaned probes and spray head.…"
type textarea "x"
type textarea "Performed PM and Replaced seat cups in 3 servers. cleaned probes and spray head…"
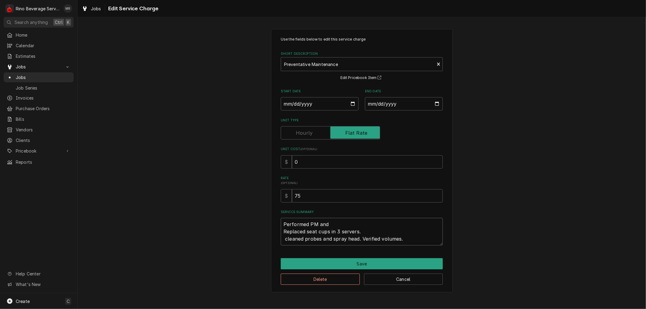
type textarea "x"
type textarea "Performed PM and Replaced seat cups in 3 servers. cleaned probes and spray head…"
type textarea "x"
type textarea "Performed PM and r Replaced seat cups in 3 servers. cleaned probes and spray he…"
type textarea "x"
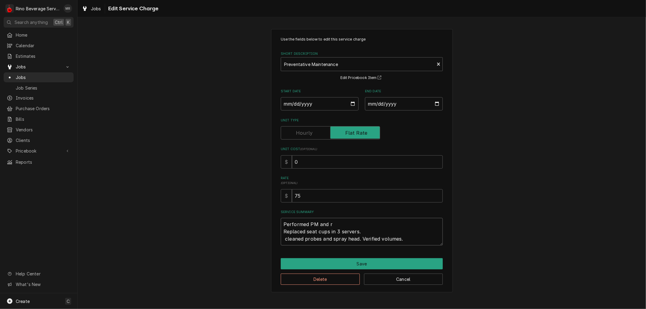
type textarea "Performed PM and re Replaced seat cups in 3 servers. cleaned probes and spray h…"
type textarea "x"
type textarea "Performed PM and rep Replaced seat cups in 3 servers. cleaned probes and spray …"
type textarea "x"
type textarea "Performed PM and repl Replaced seat cups in 3 servers. cleaned probes and spray…"
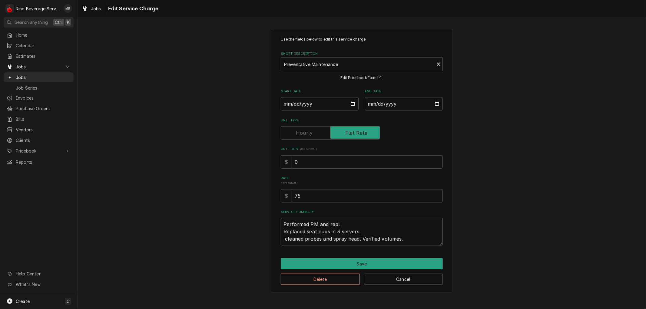
type textarea "x"
type textarea "Performed PM and repla Replaced seat cups in 3 servers. cleaned probes and spra…"
type textarea "x"
type textarea "Performed PM and replac Replaced seat cups in 3 servers. cleaned probes and spr…"
type textarea "x"
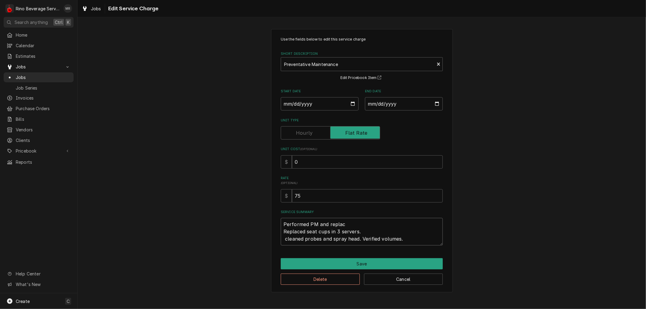
type textarea "Performed PM and replace Replaced seat cups in 3 servers. cleaned probes and sp…"
type textarea "x"
type textarea "Performed PM and replaced Replaced seat cups in 3 servers. cleaned probes and s…"
type textarea "x"
type textarea "Performed PM and replaced Replaced seat cups in 3 servers. cleaned probes and s…"
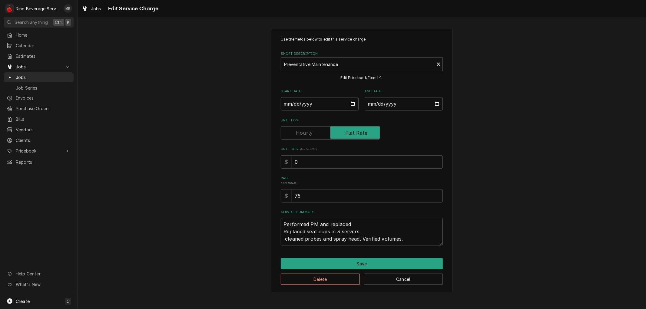
type textarea "x"
type textarea "Performed PM and replaced w Replaced seat cups in 3 servers. cleaned probes and…"
type textarea "x"
type textarea "Performed PM and replaced wa Replaced seat cups in 3 servers. cleaned probes an…"
type textarea "x"
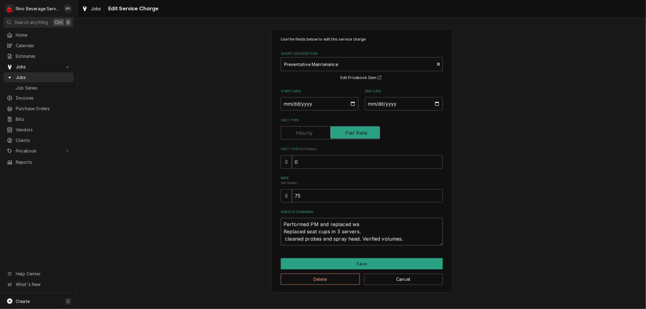
type textarea "Performed PM and replaced wat Replaced seat cups in 3 servers. cleaned probes a…"
type textarea "x"
type textarea "Performed PM and replaced wate Replaced seat cups in 3 servers. cleaned probes …"
type textarea "x"
type textarea "Performed PM and replaced water Replaced seat cups in 3 servers. cleaned probes…"
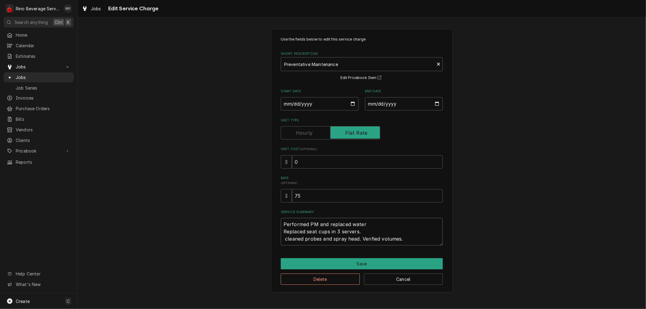
type textarea "x"
type textarea "Performed PM and replaced water Replaced seat cups in 3 servers. cleaned probes…"
type textarea "x"
type textarea "Performed PM and replaced water f Replaced seat cups in 3 servers. cleaned prob…"
type textarea "x"
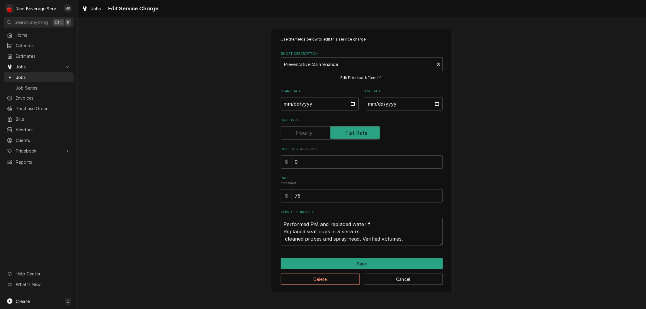
type textarea "Performed PM and replaced water fi Replaced seat cups in 3 servers. cleaned pro…"
type textarea "x"
type textarea "Performed PM and replaced water fil Replaced seat cups in 3 servers. cleaned pr…"
type textarea "x"
type textarea "Performed PM and replaced water filt Replaced seat cups in 3 servers. cleaned p…"
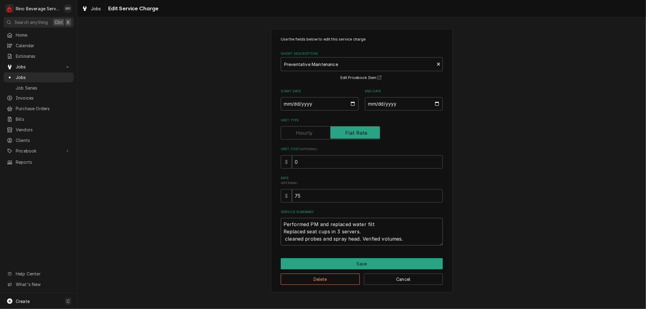
type textarea "x"
type textarea "Performed PM and replaced water filte Replaced seat cups in 3 servers. cleaned …"
type textarea "x"
type textarea "Performed PM and replaced water filter Replaced seat cups in 3 servers. cleaned…"
type textarea "x"
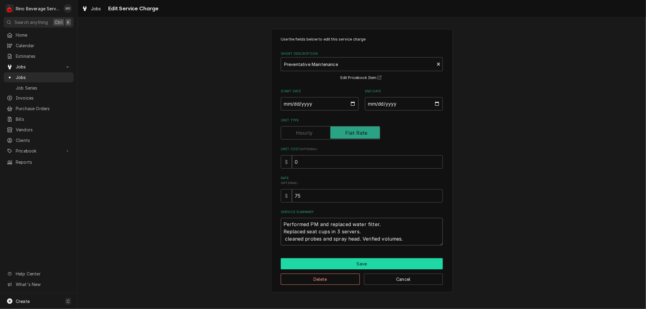
type textarea "Performed PM and replaced water filter. Replaced seat cups in 3 servers. cleane…"
click at [366, 263] on button "Save" at bounding box center [362, 264] width 162 height 11
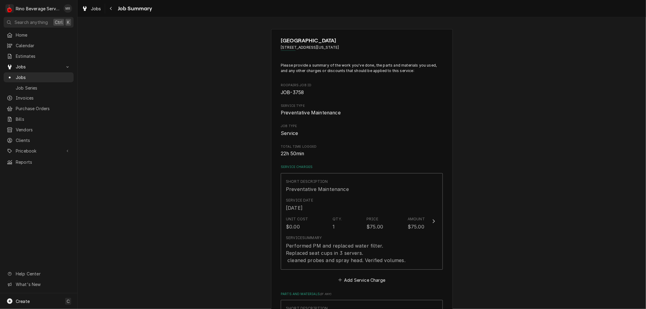
scroll to position [67, 0]
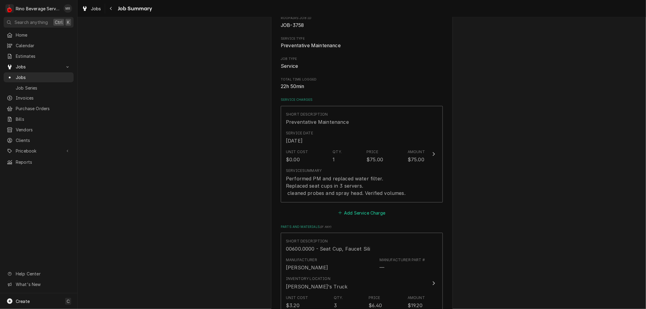
click at [364, 212] on button "Add Service Charge" at bounding box center [361, 213] width 49 height 8
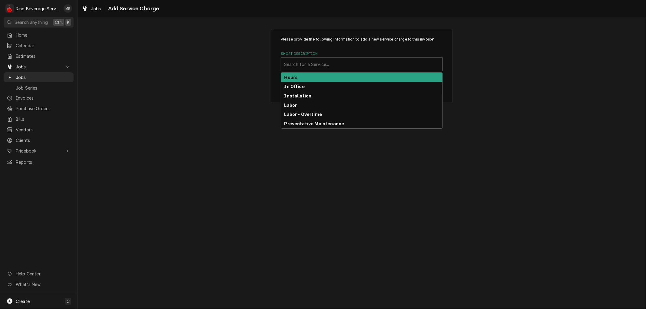
click at [368, 65] on div "Short Description" at bounding box center [361, 64] width 155 height 11
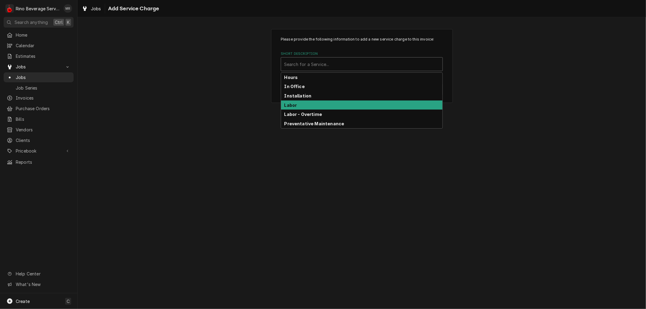
click at [365, 105] on div "Labor" at bounding box center [362, 105] width 162 height 9
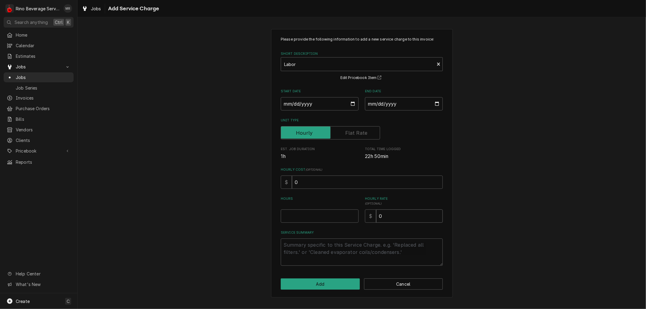
click at [383, 215] on input "0" at bounding box center [409, 216] width 67 height 13
type textarea "x"
type input "9"
type textarea "x"
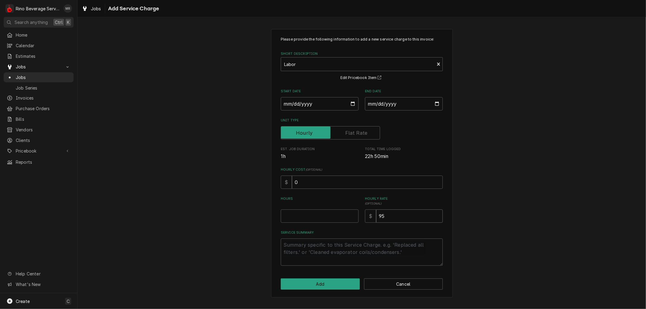
type input "95"
click at [318, 218] on input "Hours" at bounding box center [320, 216] width 78 height 13
type textarea "x"
type input "1"
type textarea "x"
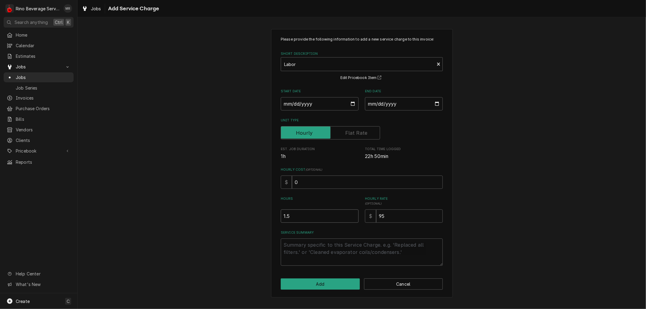
type input "1.5"
click at [304, 249] on textarea "Service Summary" at bounding box center [362, 252] width 162 height 27
paste textarea "Fixed sight glass leak in 1 server (o rings installed wrong) Replaced brew valv…"
type textarea "x"
type textarea "Fixed sight glass leak in 1 server (o rings installed wrong) Replaced brew valv…"
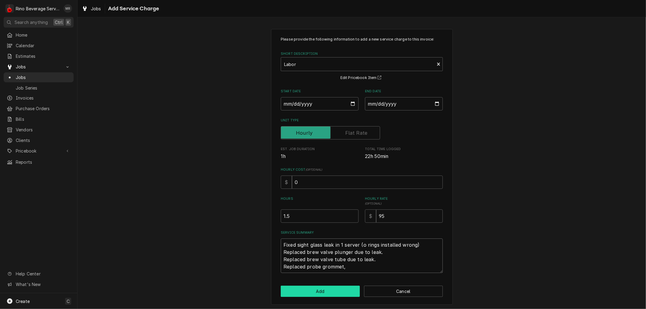
type textarea "x"
type textarea "Fixed sight glass leak in 1 server (o rings installed wrong) Replaced brew valv…"
type textarea "x"
type textarea "Fixed sight glass leak in 1 server (o rings installed wrong) Replaced brew valv…"
click at [308, 290] on button "Add" at bounding box center [320, 291] width 79 height 11
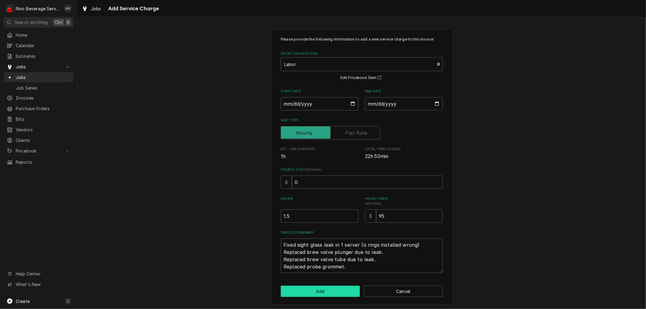
type textarea "x"
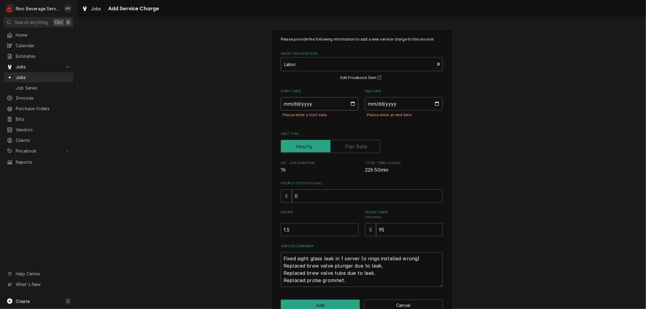
click at [351, 103] on input "Start Date" at bounding box center [320, 103] width 78 height 13
type input "2025-08-12"
type textarea "x"
click at [433, 104] on input "End Date" at bounding box center [404, 103] width 78 height 13
type input "2025-08-12"
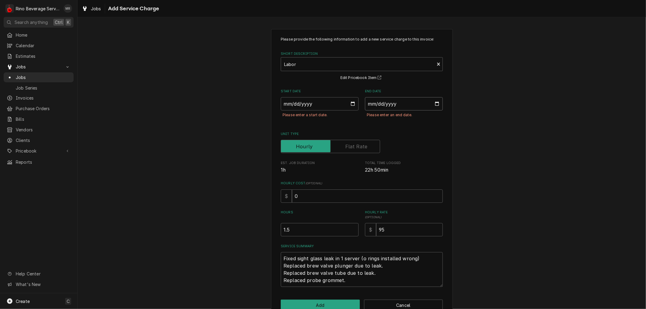
click at [378, 102] on input "2025-08-12" at bounding box center [404, 103] width 78 height 13
click at [433, 103] on input "2025-08-12" at bounding box center [404, 103] width 78 height 13
type textarea "x"
type input "2025-08-14"
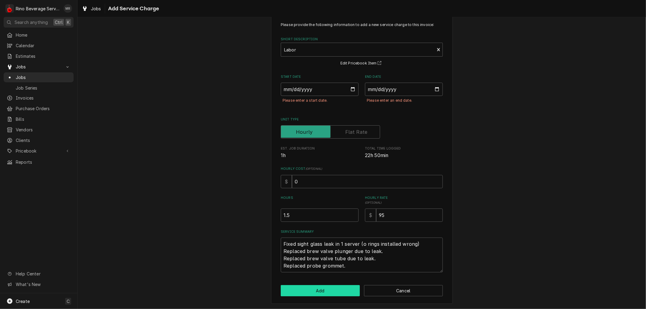
click at [339, 290] on button "Add" at bounding box center [320, 290] width 79 height 11
type textarea "x"
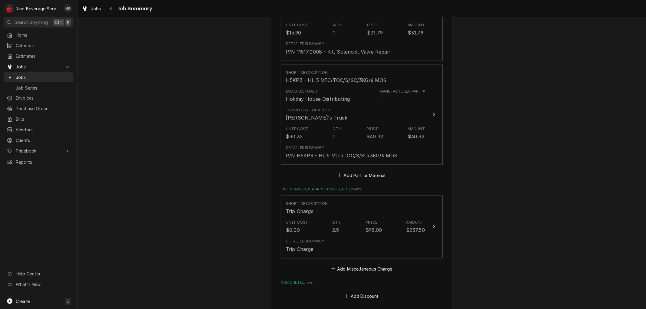
scroll to position [673, 0]
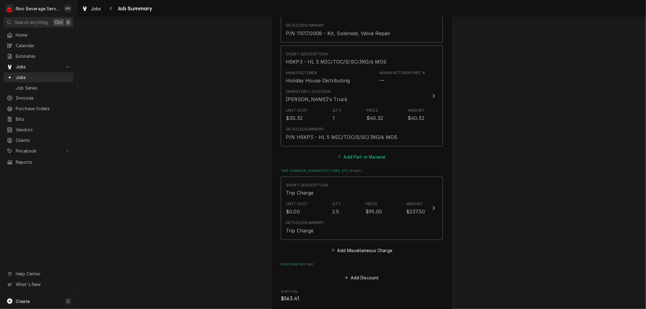
click at [362, 156] on button "Add Part or Material" at bounding box center [362, 157] width 50 height 8
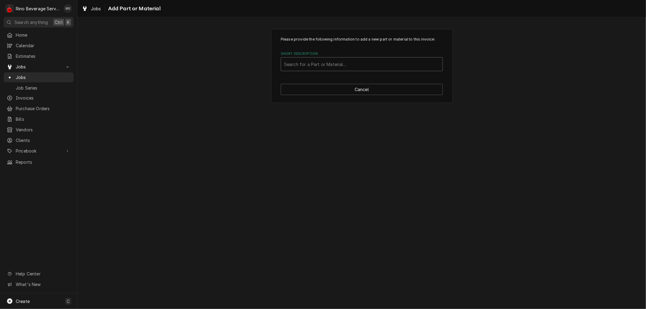
click at [328, 67] on div "Short Description" at bounding box center [361, 64] width 155 height 11
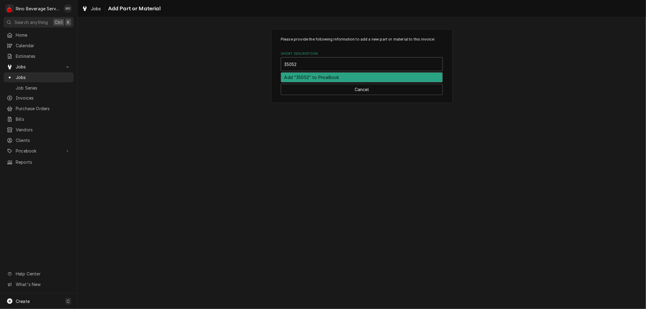
type input "35052"
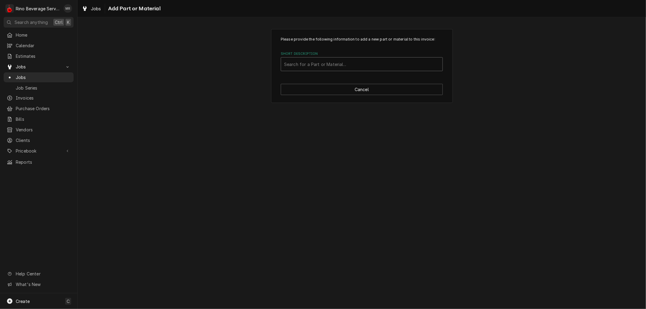
click at [305, 64] on div "Short Description" at bounding box center [361, 64] width 155 height 11
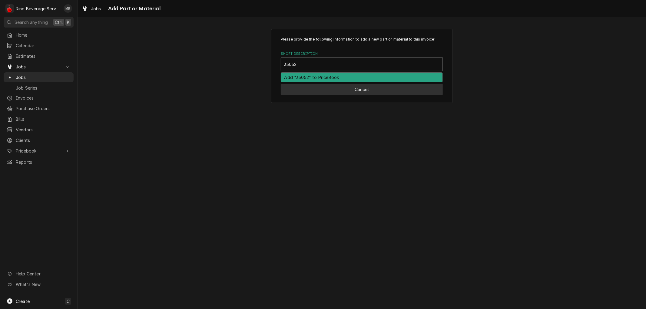
type input "35052"
click at [344, 89] on button "Cancel" at bounding box center [362, 89] width 162 height 11
type textarea "x"
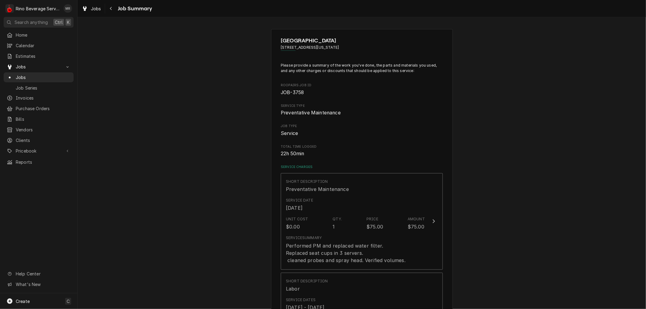
scroll to position [673, 0]
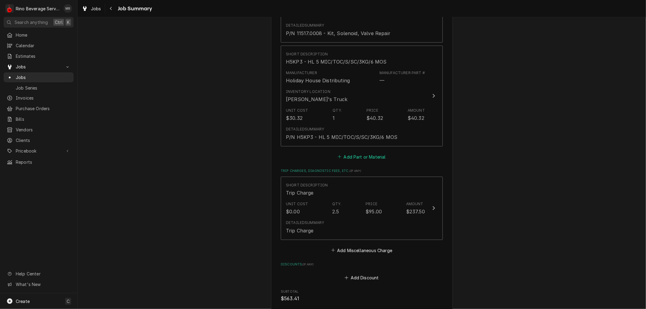
click at [349, 158] on button "Add Part or Material" at bounding box center [362, 157] width 50 height 8
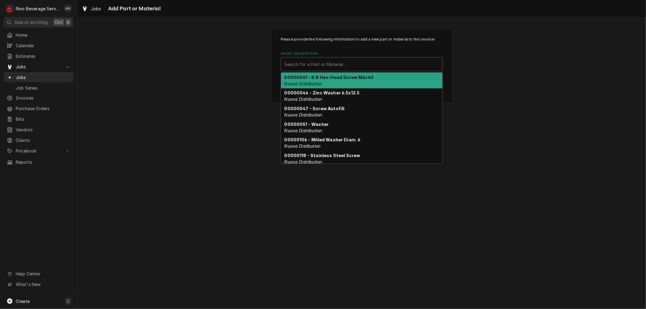
click at [327, 66] on div "Short Description" at bounding box center [361, 64] width 155 height 11
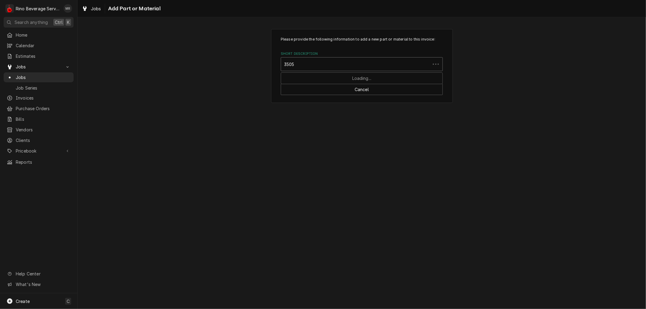
type input "35052"
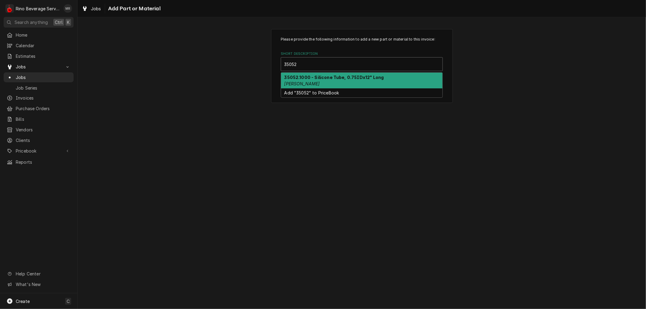
click at [334, 78] on strong "35052.1000 - Silicone Tube, 0.75IDx12" Long" at bounding box center [335, 77] width 100 height 5
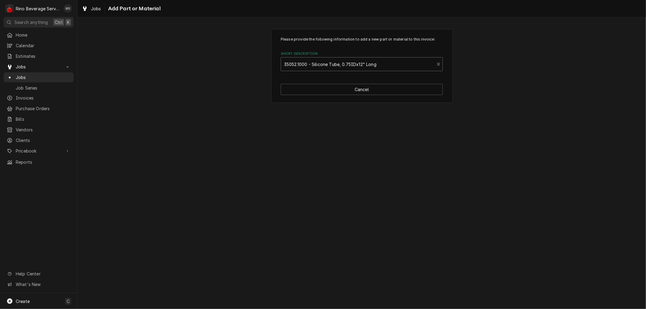
type textarea "x"
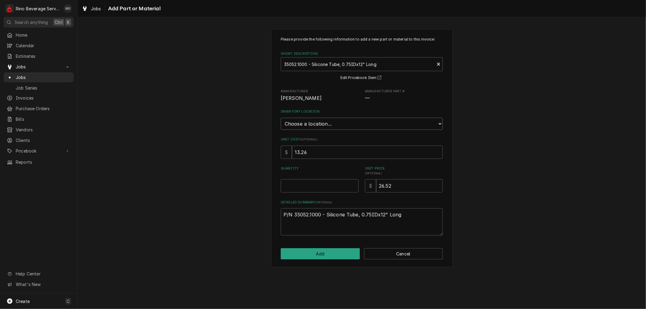
click at [331, 123] on select "Choose a location... Damon's Truck Dane's Truck Graham's Truck Main Warehouse" at bounding box center [362, 124] width 162 height 12
select select "157"
click at [281, 118] on select "Choose a location... Damon's Truck Dane's Truck Graham's Truck Main Warehouse" at bounding box center [362, 124] width 162 height 12
type textarea "x"
type input "0.5"
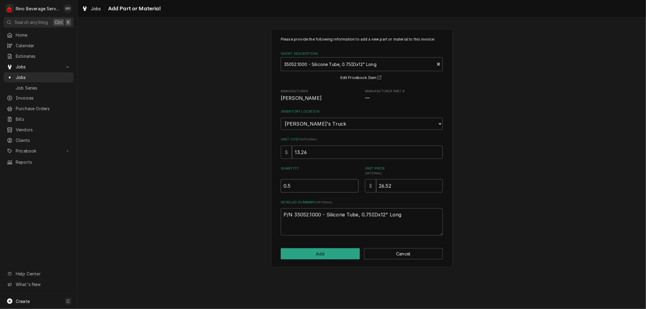
click at [355, 184] on input "0.5" at bounding box center [320, 185] width 78 height 13
type textarea "x"
type input "1"
click at [355, 184] on input "1" at bounding box center [320, 185] width 78 height 13
click at [323, 252] on button "Add" at bounding box center [320, 254] width 79 height 11
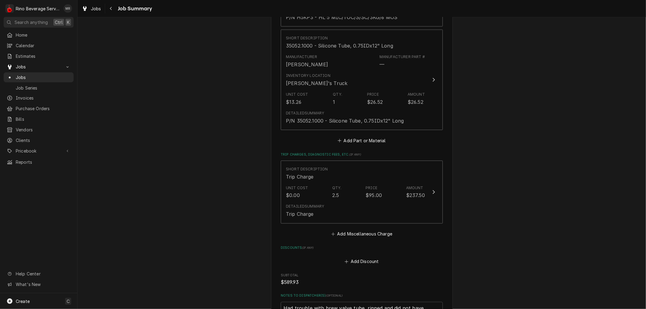
scroll to position [793, 0]
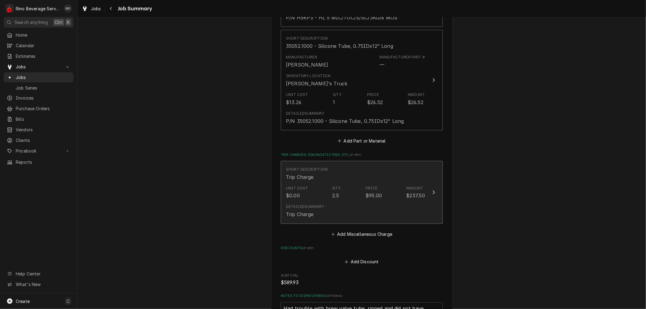
click at [345, 184] on div "Unit Cost $0.00 Qty. 2.5 Price $95.00 Amount $237.50" at bounding box center [355, 192] width 139 height 19
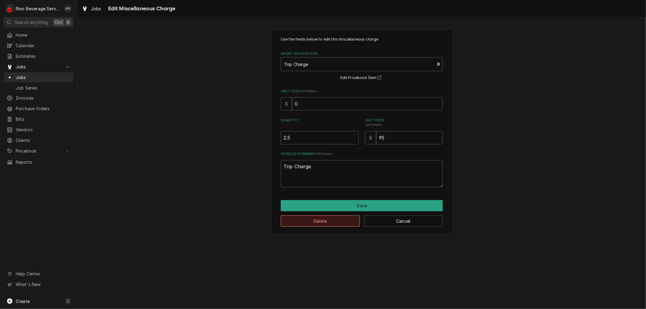
click at [323, 222] on button "Delete" at bounding box center [320, 221] width 79 height 11
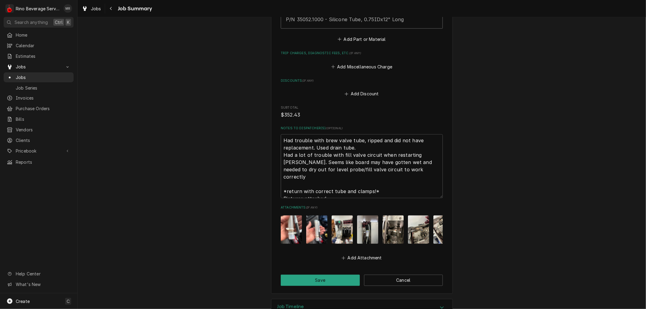
scroll to position [895, 0]
click at [322, 275] on button "Save" at bounding box center [320, 280] width 79 height 11
type textarea "x"
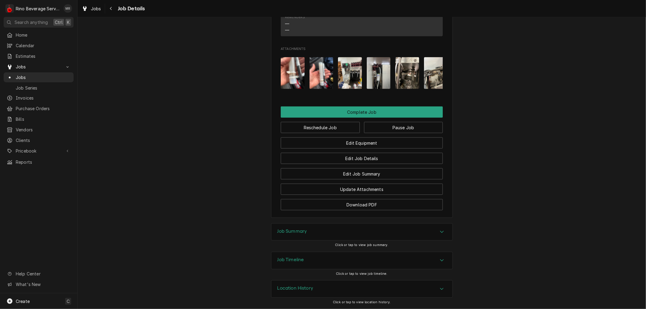
scroll to position [660, 0]
click at [333, 172] on button "Edit Job Summary" at bounding box center [362, 173] width 162 height 11
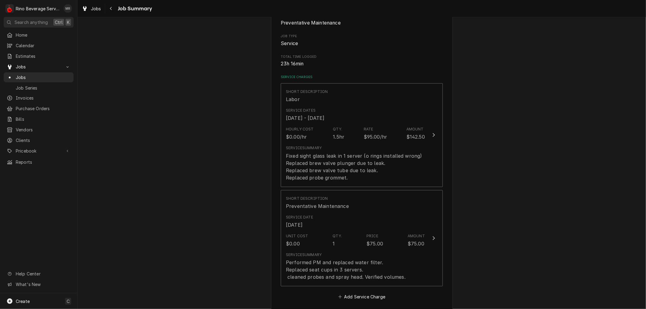
scroll to position [101, 0]
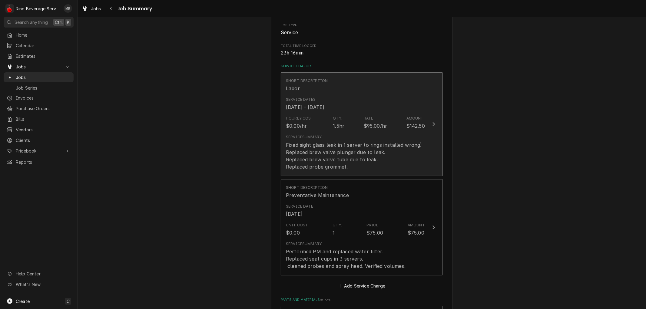
click at [389, 159] on div "Fixed sight glass leak in 1 server (o rings installed wrong) Replaced brew valv…" at bounding box center [354, 156] width 136 height 29
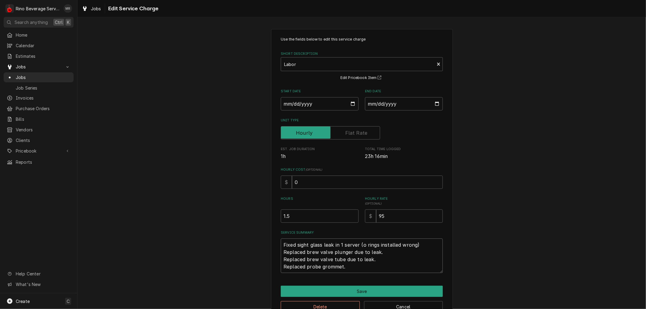
click at [362, 268] on textarea "Fixed sight glass leak in 1 server (o rings installed wrong) Replaced brew valv…" at bounding box center [362, 256] width 162 height 35
type textarea "x"
type textarea "Fixed sight glass leak in 1 server (o rings installed wrong) Replaced brew valv…"
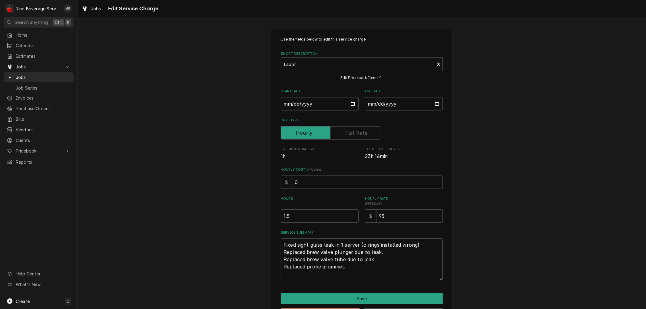
type textarea "x"
type textarea "Fixed sight glass leak in 1 server (o rings installed wrong) Replaced brew valv…"
type textarea "x"
type textarea "Fixed sight glass leak in 1 server (o rings installed wrong) Replaced brew valv…"
type textarea "x"
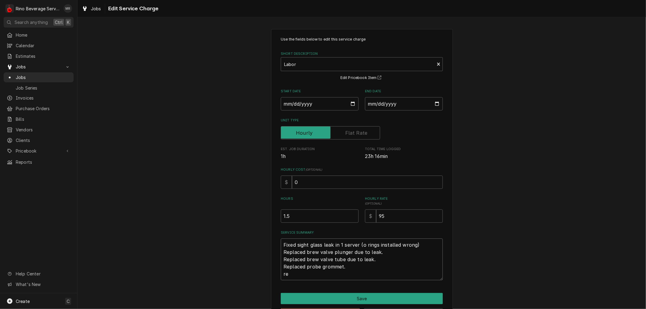
type textarea "Fixed sight glass leak in 1 server (o rings installed wrong) Replaced brew valv…"
type textarea "x"
type textarea "Fixed sight glass leak in 1 server (o rings installed wrong) Replaced brew valv…"
type textarea "x"
type textarea "Fixed sight glass leak in 1 server (o rings installed wrong) Replaced brew valv…"
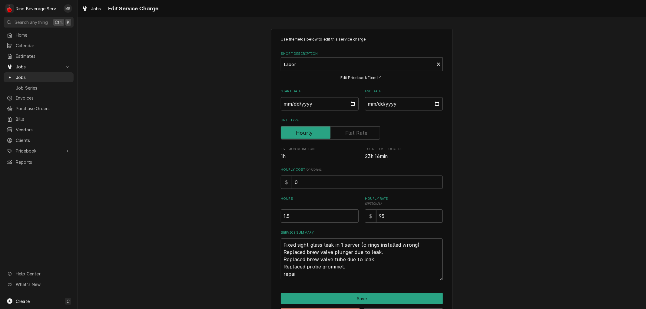
type textarea "x"
type textarea "Fixed sight glass leak in 1 server (o rings installed wrong) Replaced brew valv…"
type textarea "x"
type textarea "Fixed sight glass leak in 1 server (o rings installed wrong) Replaced brew valv…"
type textarea "x"
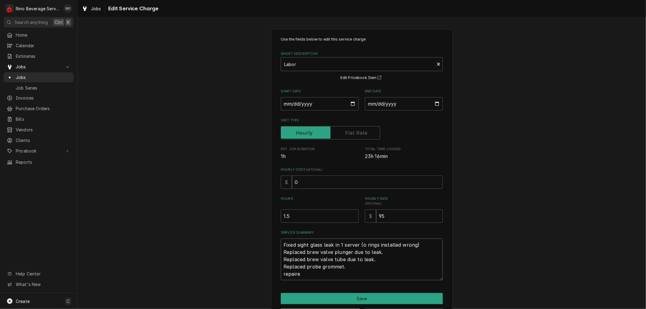
type textarea "Fixed sight glass leak in 1 server (o rings installed wrong) Replaced brew valv…"
type textarea "x"
type textarea "Fixed sight glass leak in 1 server (o rings installed wrong) Replaced brew valv…"
type textarea "x"
type textarea "Fixed sight glass leak in 1 server (o rings installed wrong) Replaced brew valv…"
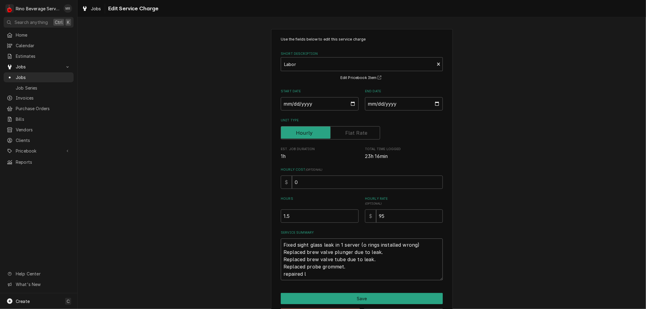
type textarea "x"
type textarea "Fixed sight glass leak in 1 server (o rings installed wrong) Replaced brew valv…"
type textarea "x"
type textarea "Fixed sight glass leak in 1 server (o rings installed wrong) Replaced brew valv…"
type textarea "x"
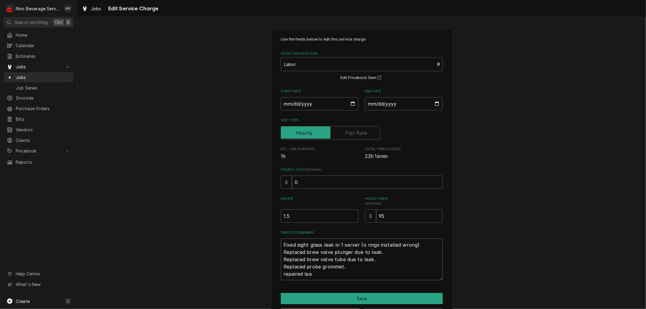
type textarea "Fixed sight glass leak in 1 server (o rings installed wrong) Replaced brew valv…"
type textarea "x"
type textarea "Fixed sight glass leak in 1 server (o rings installed wrong) Replaced brew valv…"
type textarea "x"
type textarea "Fixed sight glass leak in 1 server (o rings installed wrong) Replaced brew valv…"
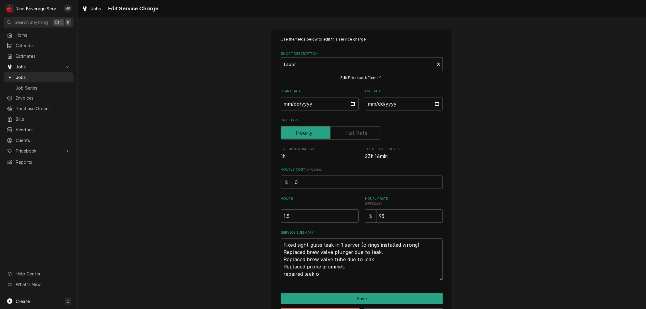
type textarea "x"
type textarea "Fixed sight glass leak in 1 server (o rings installed wrong) Replaced brew valv…"
type textarea "x"
type textarea "Fixed sight glass leak in 1 server (o rings installed wrong) Replaced brew valv…"
type textarea "x"
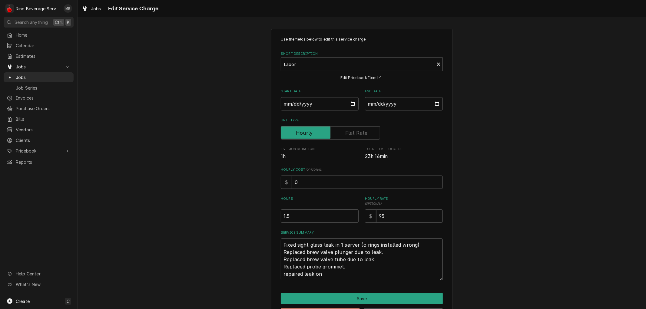
type textarea "Fixed sight glass leak in 1 server (o rings installed wrong) Replaced brew valv…"
type textarea "x"
type textarea "Fixed sight glass leak in 1 server (o rings installed wrong) Replaced brew valv…"
type textarea "x"
type textarea "Fixed sight glass leak in 1 server (o rings installed wrong) Replaced brew valv…"
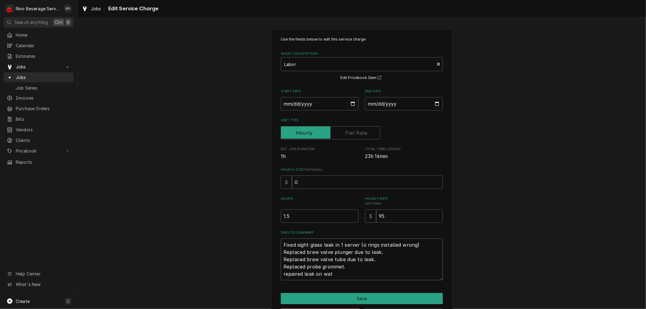
type textarea "x"
type textarea "Fixed sight glass leak in 1 server (o rings installed wrong) Replaced brew valv…"
type textarea "x"
type textarea "Fixed sight glass leak in 1 server (o rings installed wrong) Replaced brew valv…"
type textarea "x"
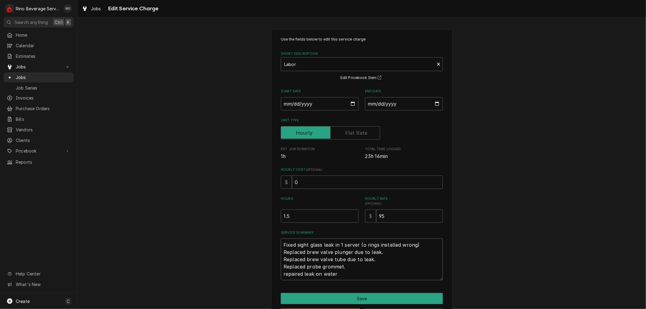
type textarea "Fixed sight glass leak in 1 server (o rings installed wrong) Replaced brew valv…"
type textarea "x"
type textarea "Fixed sight glass leak in 1 server (o rings installed wrong) Replaced brew valv…"
type textarea "x"
type textarea "Fixed sight glass leak in 1 server (o rings installed wrong) Replaced brew valv…"
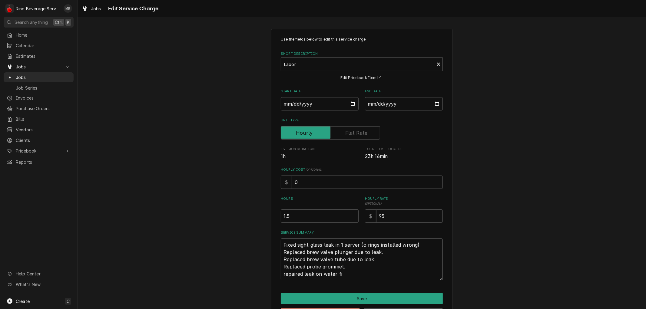
type textarea "x"
type textarea "Fixed sight glass leak in 1 server (o rings installed wrong) Replaced brew valv…"
type textarea "x"
type textarea "Fixed sight glass leak in 1 server (o rings installed wrong) Replaced brew valv…"
type textarea "x"
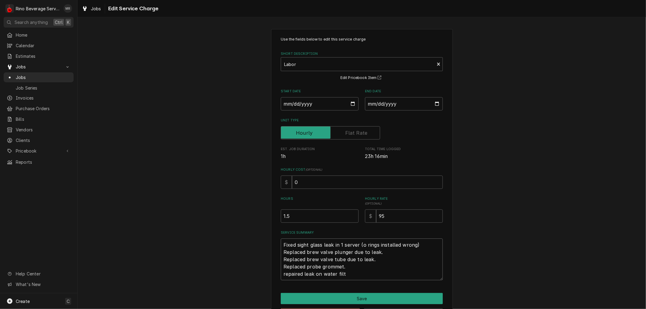
type textarea "Fixed sight glass leak in 1 server (o rings installed wrong) Replaced brew valv…"
type textarea "x"
type textarea "Fixed sight glass leak in 1 server (o rings installed wrong) Replaced brew valv…"
type textarea "x"
type textarea "Fixed sight glass leak in 1 server (o rings installed wrong) Replaced brew valv…"
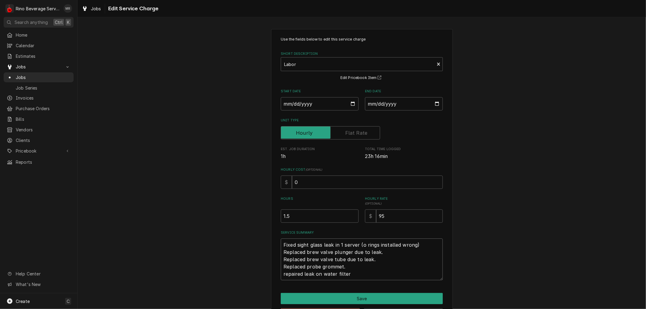
type textarea "x"
type textarea "Fixed sight glass leak in 1 server (o rings installed wrong) Replaced brew valv…"
type textarea "x"
type textarea "Fixed sight glass leak in 1 server (o rings installed wrong) Replaced brew valv…"
type textarea "x"
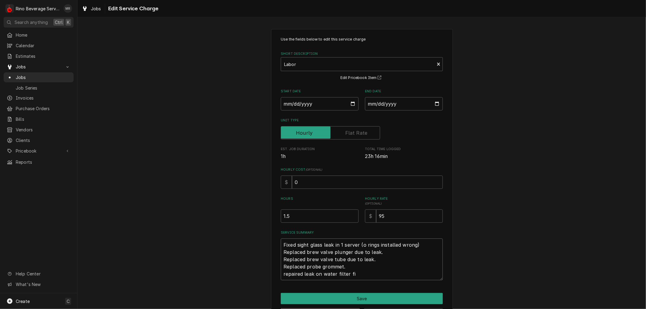
type textarea "Fixed sight glass leak in 1 server (o rings installed wrong) Replaced brew valv…"
type textarea "x"
type textarea "Fixed sight glass leak in 1 server (o rings installed wrong) Replaced brew valv…"
type textarea "x"
type textarea "Fixed sight glass leak in 1 server (o rings installed wrong) Replaced brew valv…"
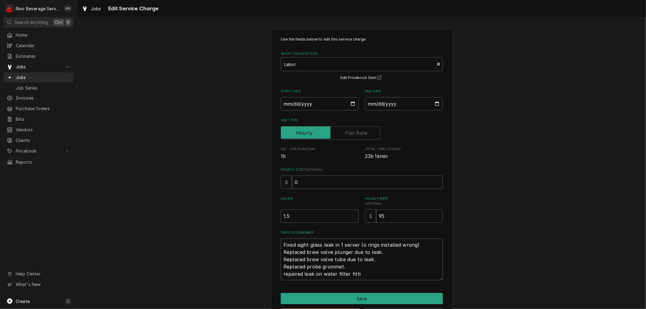
type textarea "x"
type textarea "Fixed sight glass leak in 1 server (o rings installed wrong) Replaced brew valv…"
type textarea "x"
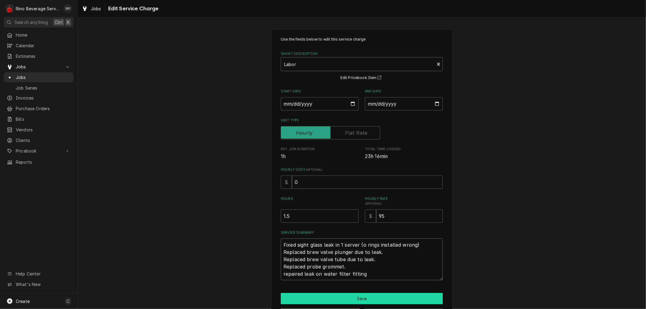
type textarea "Fixed sight glass leak in 1 server (o rings installed wrong) Replaced brew valv…"
click at [362, 298] on button "Save" at bounding box center [362, 298] width 162 height 11
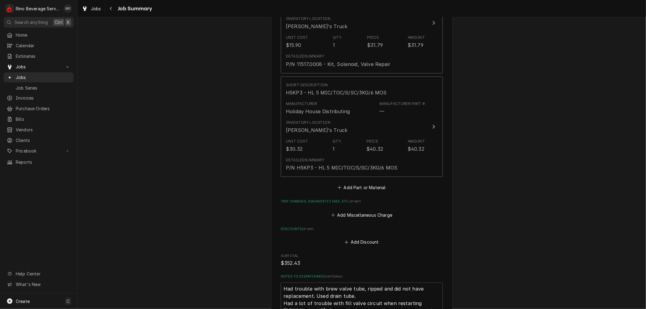
scroll to position [926, 0]
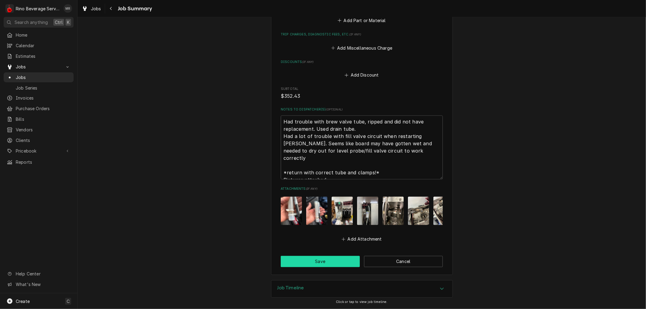
click at [327, 261] on button "Save" at bounding box center [320, 261] width 79 height 11
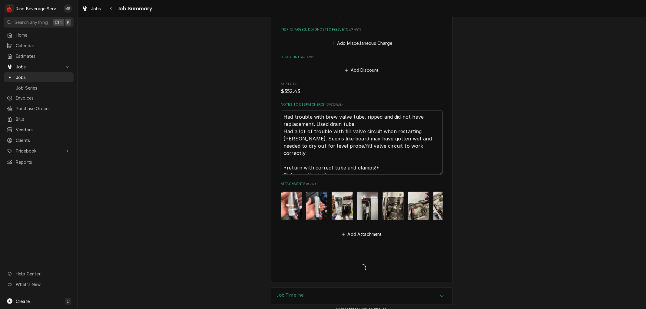
type textarea "x"
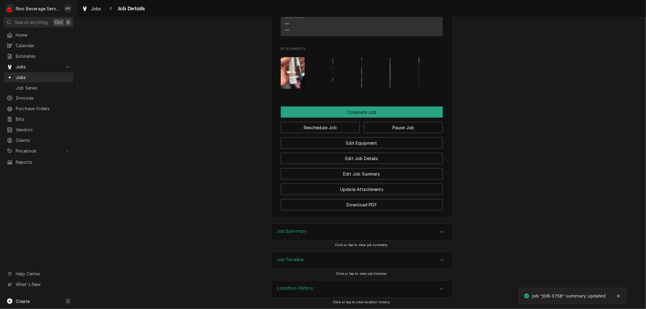
scroll to position [660, 0]
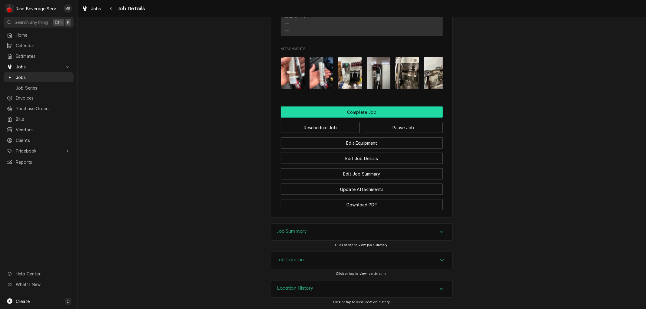
click at [354, 111] on button "Complete Job" at bounding box center [362, 112] width 162 height 11
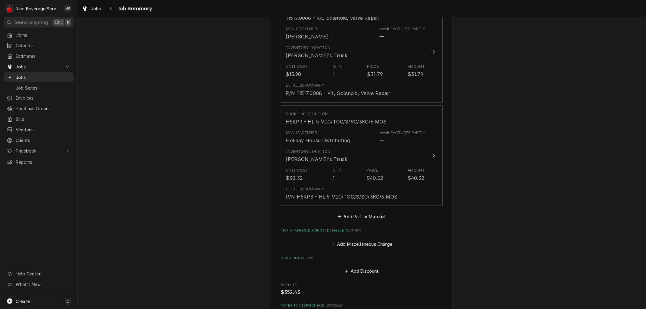
scroll to position [926, 0]
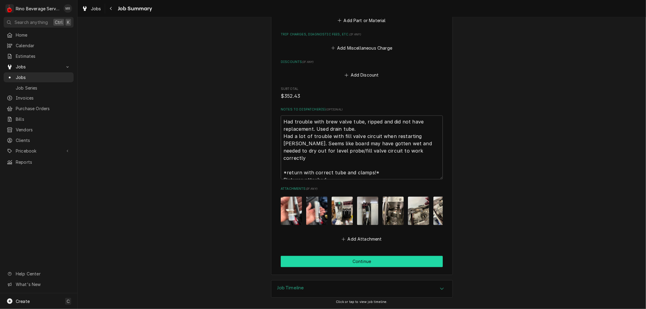
click at [352, 263] on button "Continue" at bounding box center [362, 261] width 162 height 11
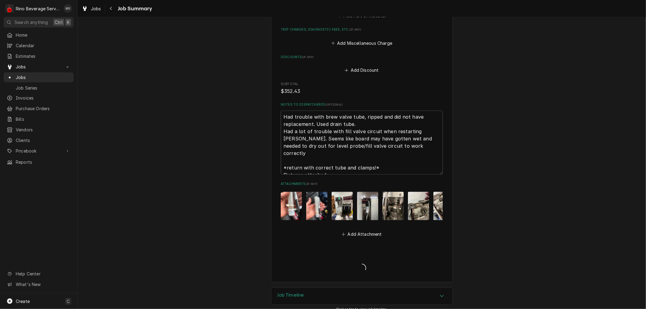
type textarea "x"
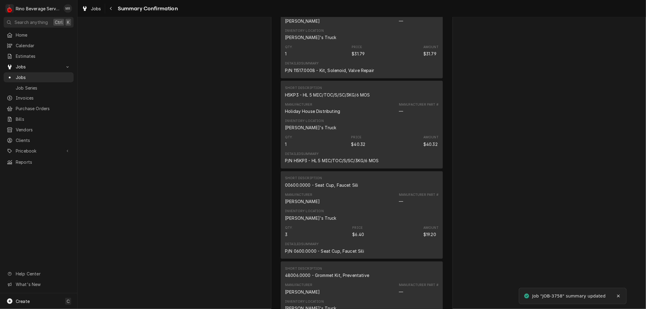
scroll to position [841, 0]
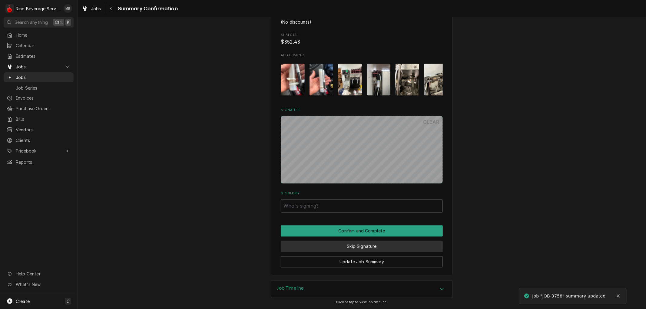
click at [348, 246] on button "Skip Signature" at bounding box center [362, 246] width 162 height 11
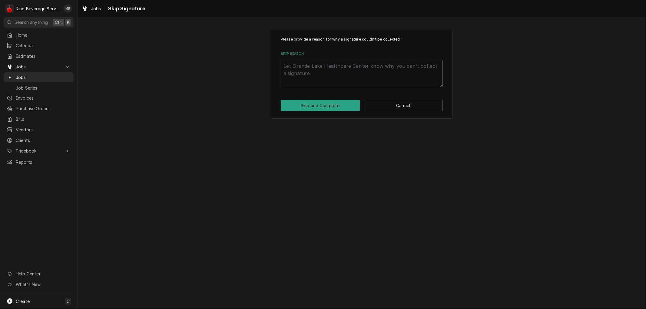
click at [308, 76] on textarea "Skip Reason" at bounding box center [362, 73] width 162 height 27
type textarea "x"
type textarea "n"
type textarea "x"
type textarea "no"
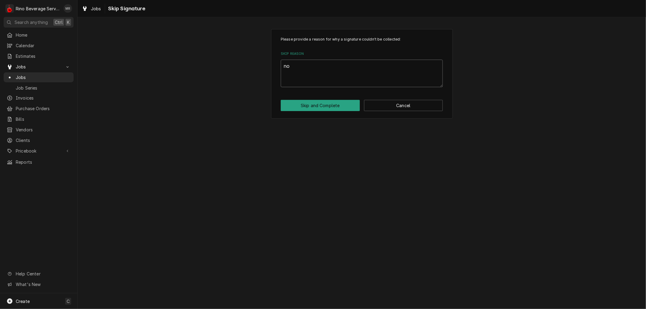
type textarea "x"
type textarea "non"
type textarea "x"
type textarea "none"
click at [315, 105] on button "Skip and Complete" at bounding box center [320, 105] width 79 height 11
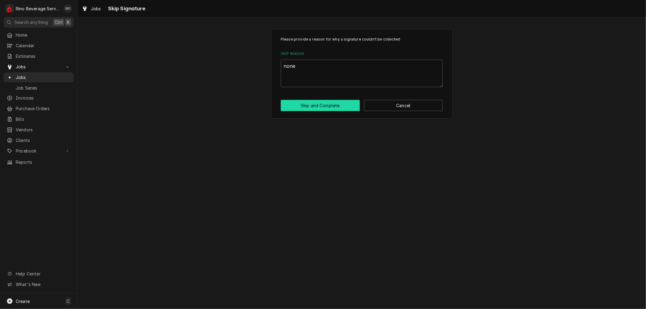
type textarea "x"
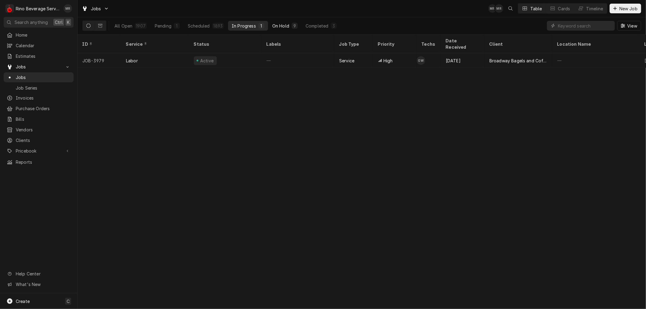
click at [279, 27] on div "On Hold" at bounding box center [280, 26] width 17 height 6
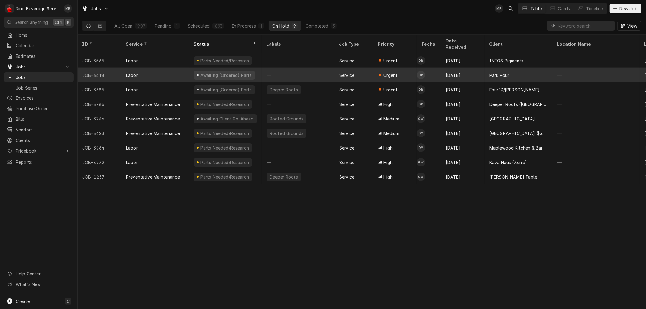
click at [299, 68] on div "—" at bounding box center [298, 75] width 73 height 15
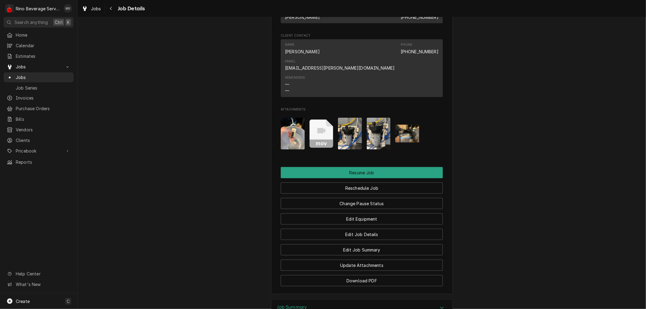
scroll to position [539, 0]
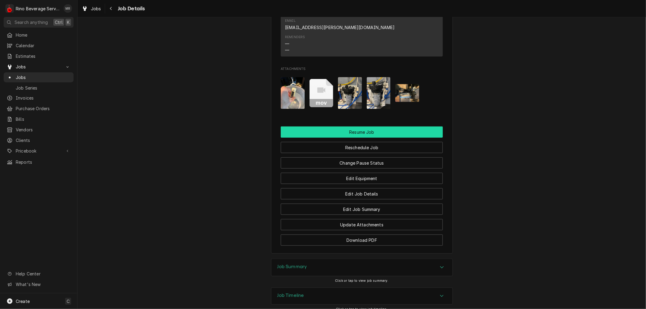
click at [355, 127] on button "Resume Job" at bounding box center [362, 132] width 162 height 11
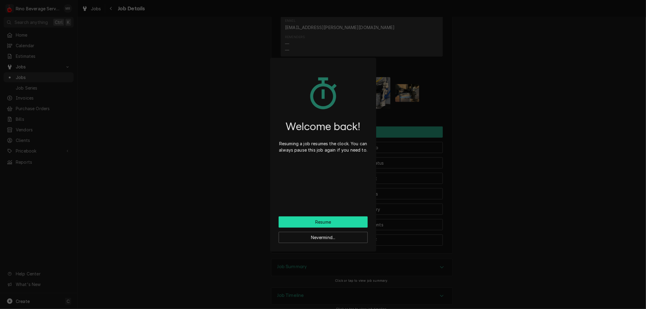
click at [324, 220] on button "Resume" at bounding box center [323, 222] width 89 height 11
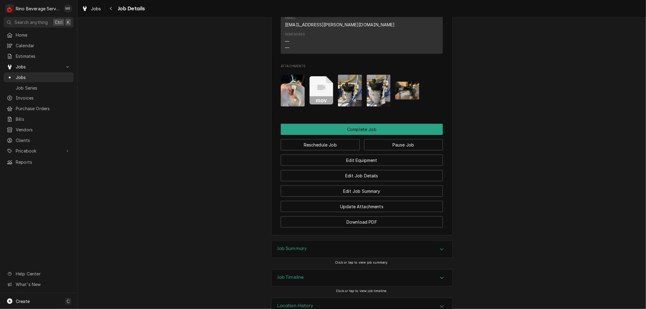
scroll to position [494, 0]
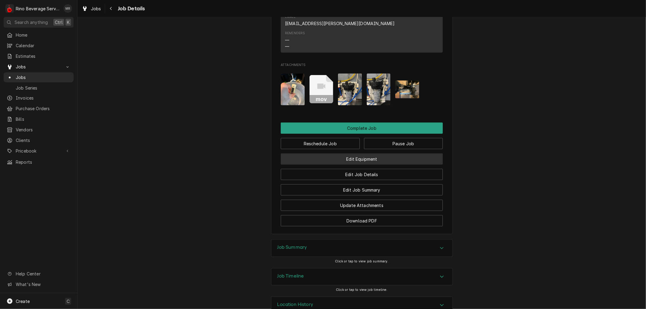
click at [332, 154] on button "Edit Equipment" at bounding box center [362, 159] width 162 height 11
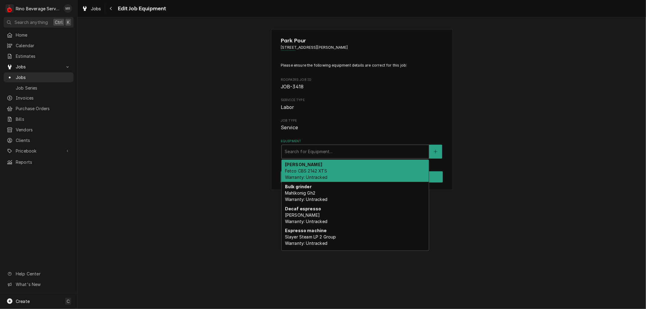
click at [328, 152] on div "Equipment" at bounding box center [355, 151] width 141 height 11
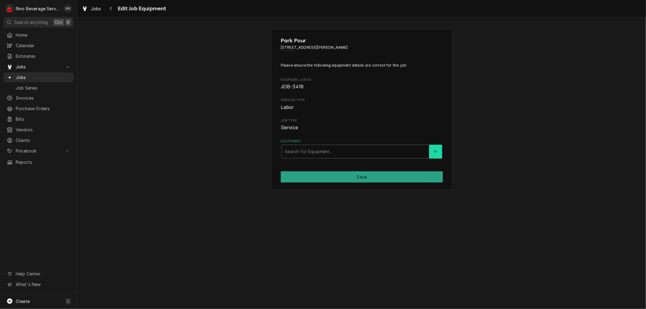
click at [432, 153] on button "Equipment" at bounding box center [435, 152] width 13 height 14
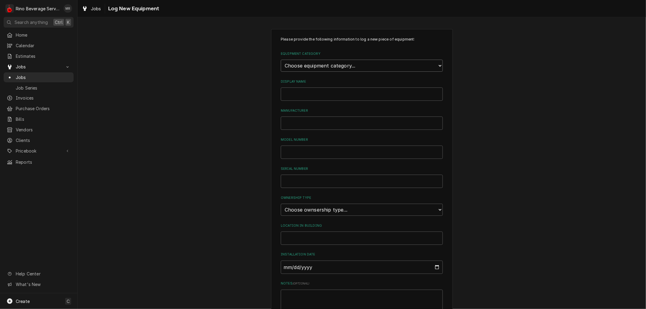
click at [343, 64] on select "Choose equipment category... Refrigeration Beverage Equipment Other" at bounding box center [362, 66] width 162 height 12
click at [281, 60] on select "Choose equipment category... Refrigeration Beverage Equipment Other" at bounding box center [362, 66] width 162 height 12
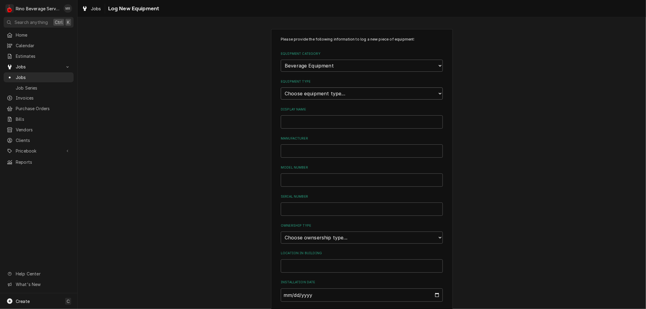
click at [346, 92] on select "Choose equipment type... Bar Blender Coffee Grinder Coffee Maker Coffee Urn Fro…" at bounding box center [362, 94] width 162 height 12
click at [432, 91] on select "Choose equipment type... Bar Blender Coffee Grinder Coffee Maker Coffee Urn Fro…" at bounding box center [362, 94] width 162 height 12
click at [432, 65] on select "Choose equipment category... Refrigeration Beverage Equipment Other" at bounding box center [362, 66] width 162 height 12
select select "0"
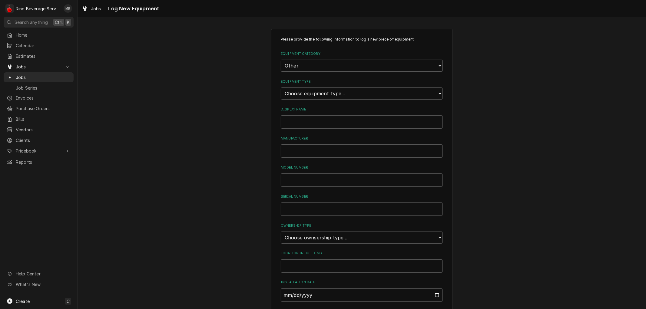
click at [281, 60] on select "Choose equipment category... Refrigeration Beverage Equipment Other" at bounding box center [362, 66] width 162 height 12
click at [343, 98] on input "Display Name" at bounding box center [362, 94] width 162 height 13
type input "Reverse Osmosis"
click at [331, 125] on input "Manufacturer" at bounding box center [362, 123] width 162 height 13
type input "Water Tec"
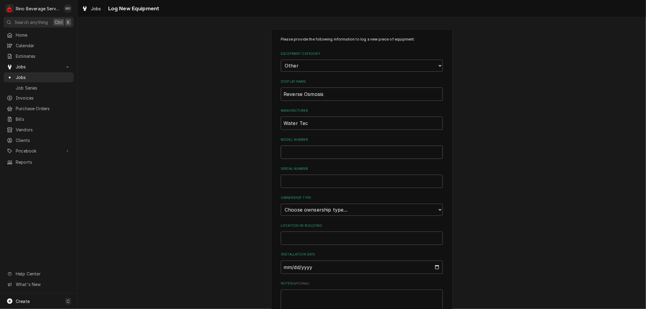
click at [305, 151] on input "Model Number" at bounding box center [362, 152] width 162 height 13
type input "n300"
click at [372, 208] on select "Choose ownsership type... Unknown Owned Leased Rented" at bounding box center [362, 210] width 162 height 12
select select "1"
click at [281, 204] on select "Choose ownsership type... Unknown Owned Leased Rented" at bounding box center [362, 210] width 162 height 12
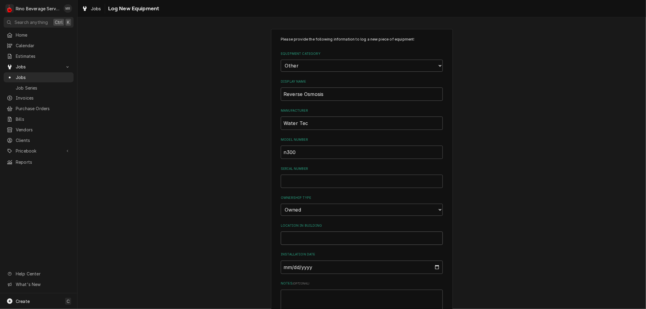
click at [329, 240] on input "Location in Building" at bounding box center [362, 238] width 162 height 13
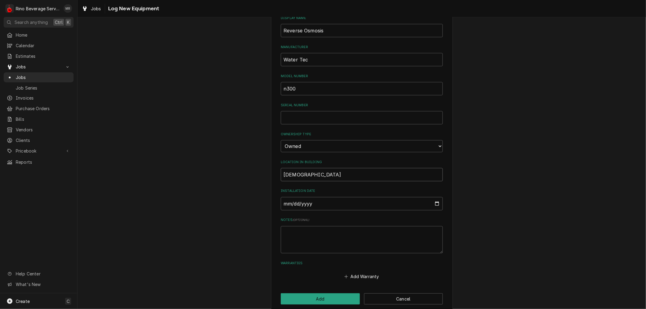
scroll to position [70, 0]
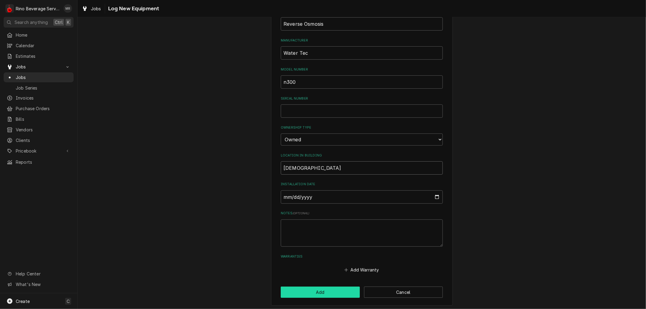
type input "[DEMOGRAPHIC_DATA]"
click at [313, 287] on button "Add" at bounding box center [320, 292] width 79 height 11
